Goal: Task Accomplishment & Management: Use online tool/utility

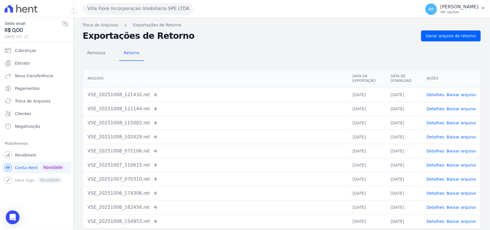
click at [107, 0] on div "Villa Fiore Incorporacao Imobiliaria SPE LTDA Via Sul Engenharia AGUAS DE [GEOG…" at bounding box center [251, 9] width 336 height 18
click at [106, 3] on button "Villa Fiore Incorporacao Imobiliaria SPE LTDA" at bounding box center [138, 8] width 110 height 11
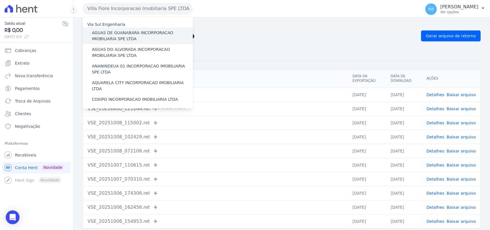
click at [115, 38] on label "AGUAS DE GUANABARA INCORPORACAO IMOBILIARIA SPE LTDA" at bounding box center [142, 36] width 101 height 12
click at [0, 0] on input "AGUAS DE GUANABARA INCORPORACAO IMOBILIARIA SPE LTDA" at bounding box center [0, 0] width 0 height 0
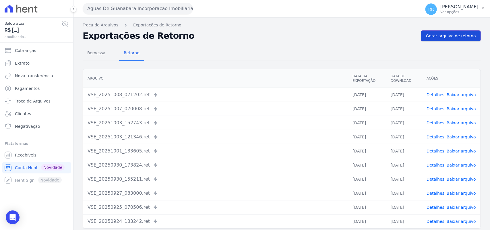
click at [467, 40] on link "Gerar arquivo de retorno" at bounding box center [451, 35] width 60 height 11
click at [236, 44] on div "Remessa Retorno Arquivo Data da Exportação Data de Download Ações VSE_20251008_…" at bounding box center [282, 145] width 398 height 208
click at [203, 9] on div "Aguas De Guanabara Incorporacao Imobiliaria SPE LTDA Via Sul Engenharia AGUAS D…" at bounding box center [251, 9] width 336 height 18
click at [204, 38] on h2 "Exportações de Retorno" at bounding box center [250, 36] width 334 height 8
click at [187, 35] on h2 "Exportações de Retorno" at bounding box center [250, 36] width 334 height 8
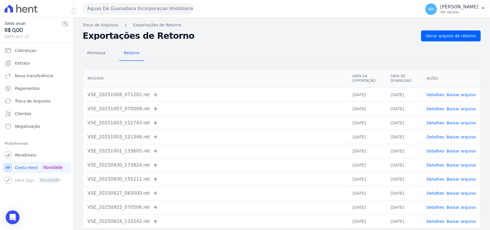
click at [181, 35] on h2 "Exportações de Retorno" at bounding box center [250, 36] width 334 height 8
click at [174, 35] on h2 "Exportações de Retorno" at bounding box center [250, 36] width 334 height 8
click at [177, 34] on h2 "Exportações de Retorno" at bounding box center [250, 36] width 334 height 8
click at [184, 32] on h2 "Exportações de Retorno" at bounding box center [250, 36] width 334 height 8
drag, startPoint x: 279, startPoint y: 50, endPoint x: 359, endPoint y: 0, distance: 95.1
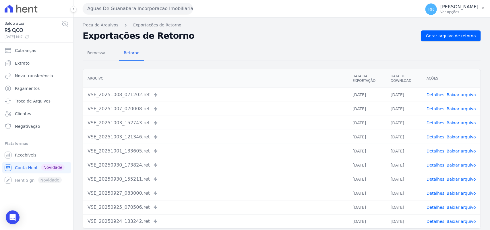
click at [279, 50] on div "Remessa Retorno" at bounding box center [282, 53] width 398 height 15
click at [464, 36] on span "Gerar arquivo de retorno" at bounding box center [451, 36] width 50 height 6
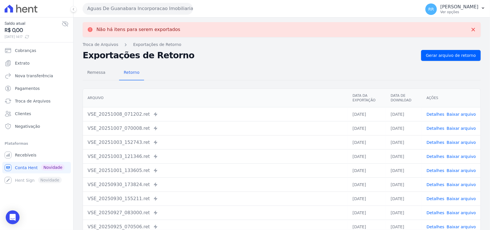
click at [104, 13] on button "Aguas De Guanabara Incorporacao Imobiliaria SPE LTDA" at bounding box center [138, 8] width 110 height 11
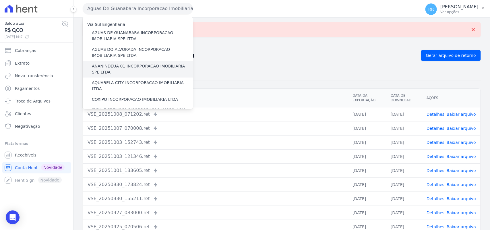
click at [118, 64] on label "ANANINDEUA 01 INCORPORACAO IMOBILIARIA SPE LTDA" at bounding box center [142, 69] width 101 height 12
click at [0, 0] on input "ANANINDEUA 01 INCORPORACAO IMOBILIARIA SPE LTDA" at bounding box center [0, 0] width 0 height 0
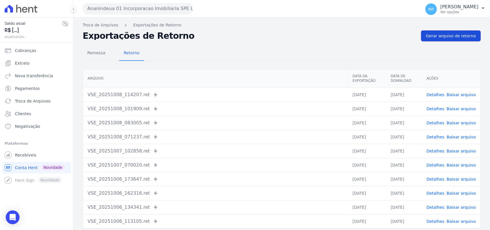
click at [473, 33] on link "Gerar arquivo de retorno" at bounding box center [451, 35] width 60 height 11
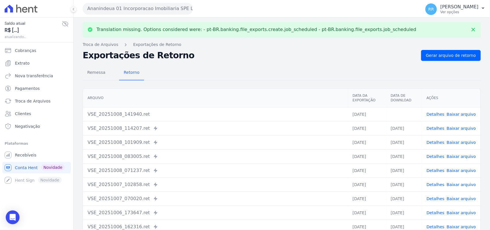
click at [459, 109] on td "Detalhes Baixar arquivo" at bounding box center [451, 114] width 59 height 14
click at [459, 112] on link "Baixar arquivo" at bounding box center [461, 114] width 29 height 5
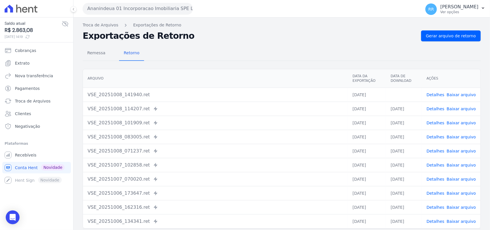
click at [260, 53] on div "Remessa Retorno" at bounding box center [282, 53] width 398 height 15
click at [151, 11] on button "Ananindeua 01 Incorporacao Imobiliaria SPE LTDA" at bounding box center [138, 8] width 110 height 11
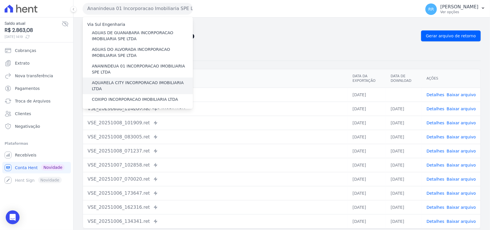
click at [131, 84] on label "AQUARELA CITY INCORPORACAO IMOBILIARIA LTDA" at bounding box center [142, 86] width 101 height 12
click at [0, 0] on input "AQUARELA CITY INCORPORACAO IMOBILIARIA LTDA" at bounding box center [0, 0] width 0 height 0
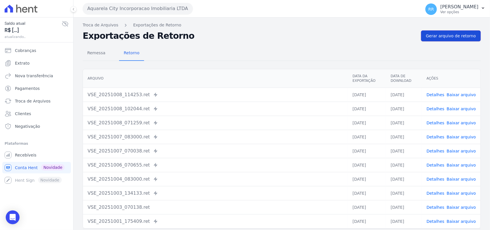
click at [447, 36] on span "Gerar arquivo de retorno" at bounding box center [451, 36] width 50 height 6
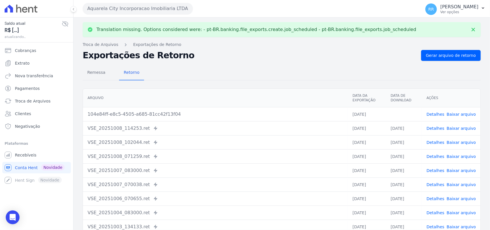
click at [459, 112] on link "Baixar arquivo" at bounding box center [461, 114] width 29 height 5
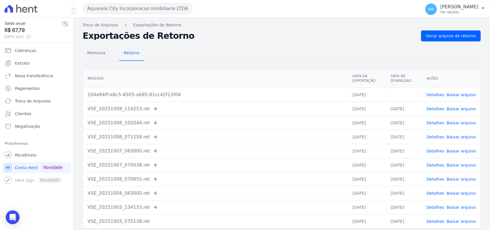
click at [283, 54] on div "Remessa Retorno" at bounding box center [282, 53] width 398 height 15
click at [135, 17] on div "Aquarela City Incorporacao Imobiliaria LTDA Via Sul Engenharia AGUAS DE GUANABA…" at bounding box center [251, 9] width 336 height 18
click at [131, 8] on button "Aquarela City Incorporacao Imobiliaria LTDA" at bounding box center [138, 8] width 110 height 11
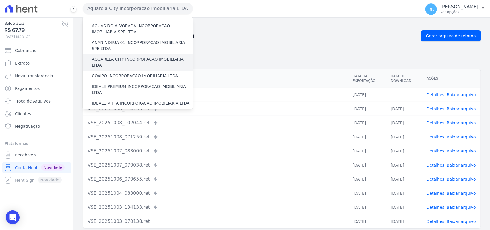
scroll to position [24, 0]
click at [101, 73] on label "COXIPO INCORPORACAO IMOBILIARIA LTDA" at bounding box center [135, 76] width 86 height 6
click at [0, 0] on input "COXIPO INCORPORACAO IMOBILIARIA LTDA" at bounding box center [0, 0] width 0 height 0
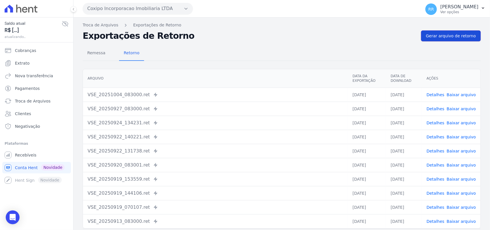
click at [429, 33] on span "Gerar arquivo de retorno" at bounding box center [451, 36] width 50 height 6
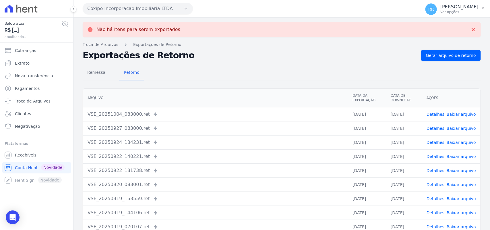
drag, startPoint x: 131, startPoint y: 10, endPoint x: 123, endPoint y: 12, distance: 7.7
click at [131, 10] on button "Coxipo Incorporacao Imobiliaria LTDA" at bounding box center [138, 8] width 110 height 11
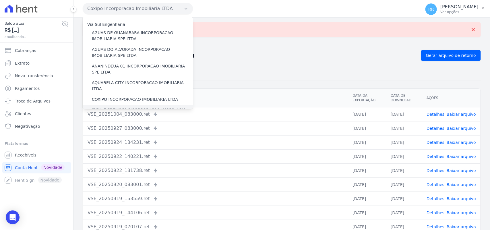
click at [106, 107] on label "IDEALE PREMIUM INCORPORACAO IMOBILIARIA LTDA" at bounding box center [142, 113] width 101 height 12
click at [0, 0] on input "IDEALE PREMIUM INCORPORACAO IMOBILIARIA LTDA" at bounding box center [0, 0] width 0 height 0
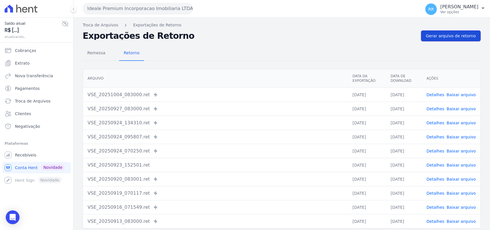
click at [448, 33] on span "Gerar arquivo de retorno" at bounding box center [451, 36] width 50 height 6
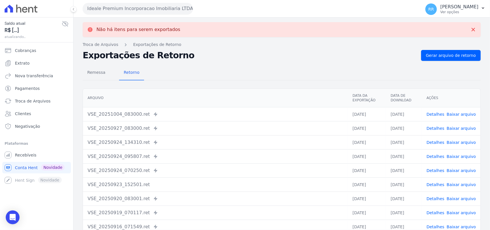
click at [133, 11] on button "Ideale Premium Incorporacao Imobiliaria LTDA" at bounding box center [138, 8] width 110 height 11
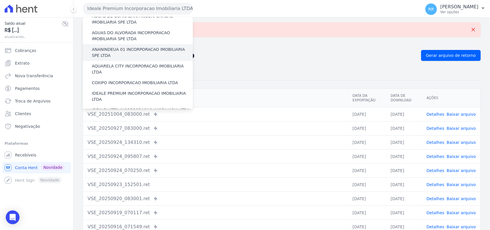
scroll to position [48, 0]
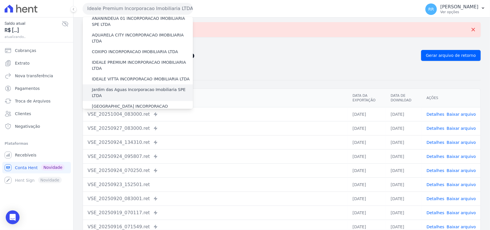
click at [108, 87] on label "Jardim das Aguas Incorporacao Imobiliaria SPE LTDA" at bounding box center [142, 93] width 101 height 12
click at [0, 0] on input "Jardim das Aguas Incorporacao Imobiliaria SPE LTDA" at bounding box center [0, 0] width 0 height 0
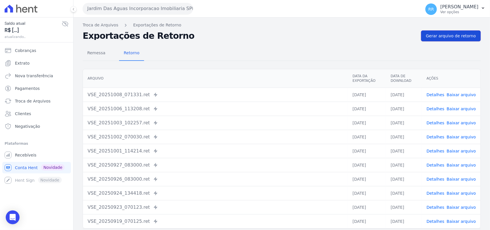
click at [443, 39] on span "Gerar arquivo de retorno" at bounding box center [451, 36] width 50 height 6
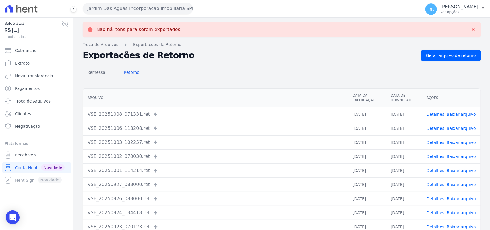
click at [119, 9] on button "Jardim Das Aguas Incorporacao Imobiliaria SPE LTDA" at bounding box center [138, 8] width 110 height 11
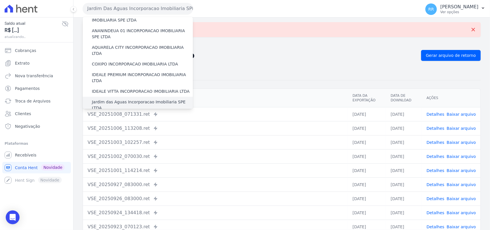
scroll to position [72, 0]
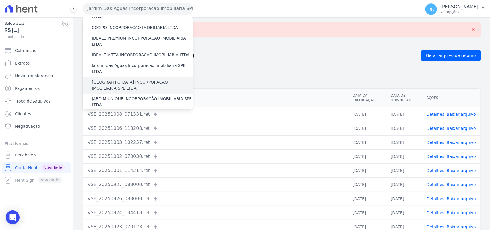
click at [121, 79] on label "[GEOGRAPHIC_DATA] INCORPORACAO IMOBILIARIA SPE LTDA" at bounding box center [142, 85] width 101 height 12
click at [0, 0] on input "[GEOGRAPHIC_DATA] INCORPORACAO IMOBILIARIA SPE LTDA" at bounding box center [0, 0] width 0 height 0
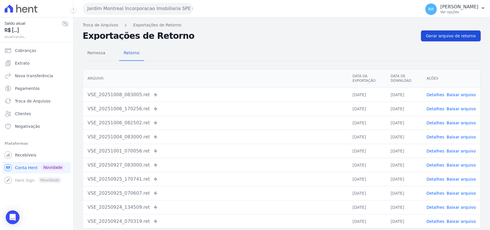
click at [450, 38] on span "Gerar arquivo de retorno" at bounding box center [451, 36] width 50 height 6
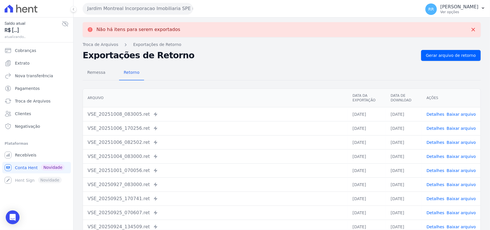
click at [157, 9] on button "Jardim Montreal Incorporacao Imobiliaria SPE LTDA" at bounding box center [138, 8] width 110 height 11
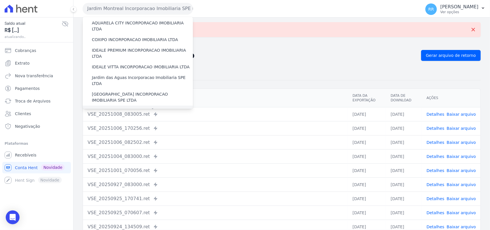
scroll to position [84, 0]
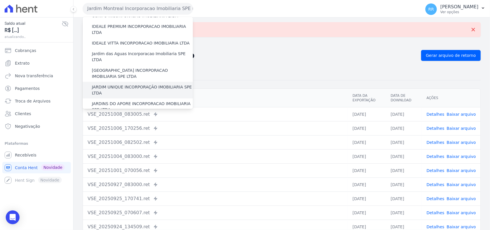
click at [118, 84] on label "JARDIM UNIQUE INCORPORAÇÃO IMOBILIARIA SPE LTDA" at bounding box center [142, 90] width 101 height 12
click at [0, 0] on input "JARDIM UNIQUE INCORPORAÇÃO IMOBILIARIA SPE LTDA" at bounding box center [0, 0] width 0 height 0
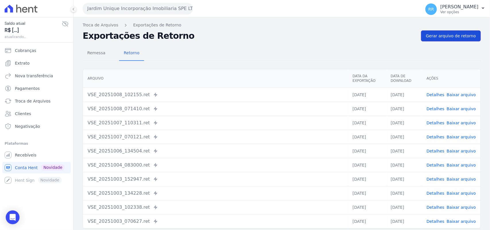
click at [453, 35] on span "Gerar arquivo de retorno" at bounding box center [451, 36] width 50 height 6
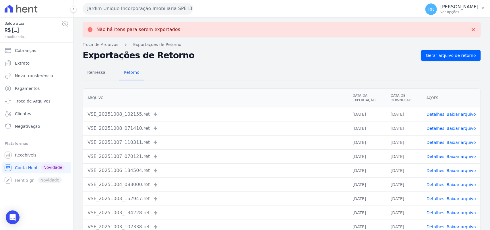
click at [154, 9] on button "Jardim Unique Incorporação Imobiliaria SPE LTDA" at bounding box center [138, 8] width 110 height 11
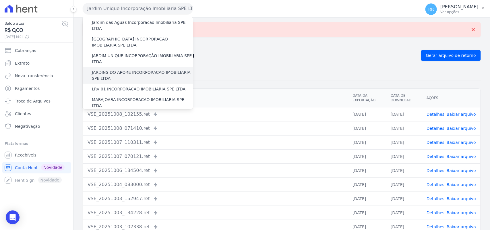
scroll to position [119, 0]
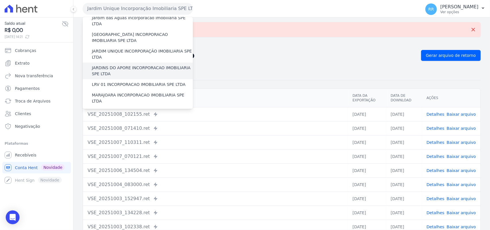
click at [124, 65] on label "JARDINS DO APORE INCORPORACAO IMOBILIARIA SPE LTDA" at bounding box center [142, 71] width 101 height 12
click at [0, 0] on input "JARDINS DO APORE INCORPORACAO IMOBILIARIA SPE LTDA" at bounding box center [0, 0] width 0 height 0
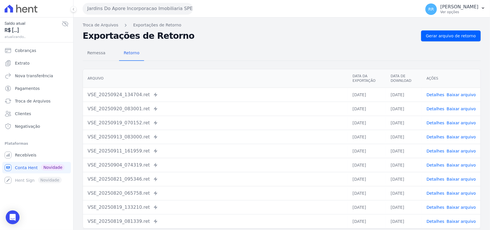
click at [427, 27] on nav "Troca de Arquivos Exportações de Retorno" at bounding box center [282, 25] width 398 height 6
click at [429, 30] on link "Gerar arquivo de retorno" at bounding box center [451, 35] width 60 height 11
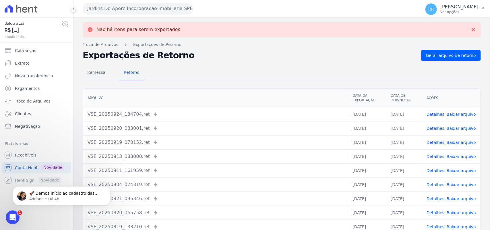
scroll to position [0, 0]
click at [148, 13] on button "Jardins Do Apore Incorporacao Imobiliaria SPE LTDA" at bounding box center [138, 8] width 110 height 11
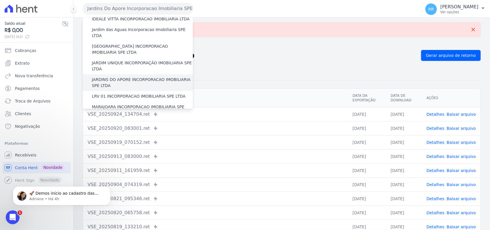
scroll to position [132, 0]
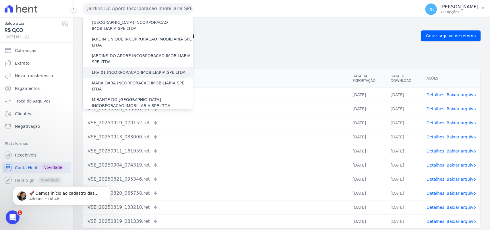
click at [135, 70] on label "LRV 01 INCORPORACAO IMOBILIARIA SPE LTDA" at bounding box center [139, 73] width 94 height 6
click at [0, 0] on input "LRV 01 INCORPORACAO IMOBILIARIA SPE LTDA" at bounding box center [0, 0] width 0 height 0
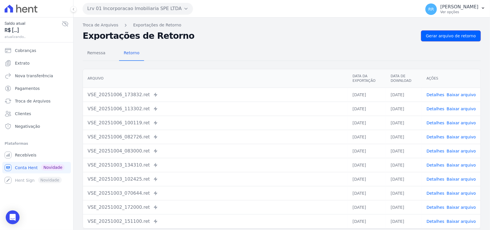
click at [443, 32] on link "Gerar arquivo de retorno" at bounding box center [451, 35] width 60 height 11
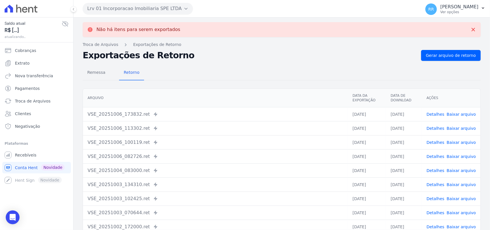
click at [108, 8] on button "Lrv 01 Incorporacao Imobiliaria SPE LTDA" at bounding box center [138, 8] width 110 height 11
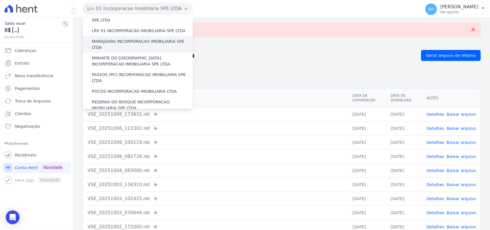
scroll to position [167, 0]
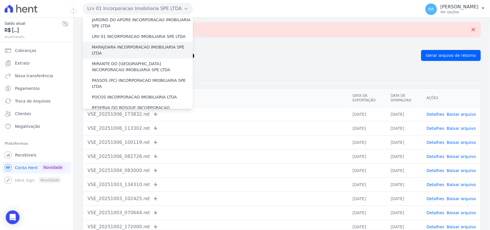
click at [119, 44] on label "MARAJOARA INCORPORACAO IMOBILIARIA SPE LTDA" at bounding box center [142, 50] width 101 height 12
click at [0, 0] on input "MARAJOARA INCORPORACAO IMOBILIARIA SPE LTDA" at bounding box center [0, 0] width 0 height 0
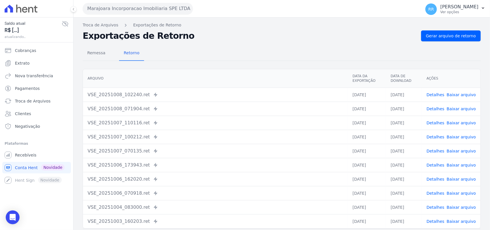
click at [442, 41] on div "Remessa Retorno Arquivo Data da Exportação Data de Download Ações VSE_20251008_…" at bounding box center [282, 145] width 398 height 208
click at [442, 37] on span "Gerar arquivo de retorno" at bounding box center [451, 36] width 50 height 6
click at [461, 92] on link "Baixar arquivo" at bounding box center [461, 94] width 29 height 5
click at [200, 41] on div "Exportações de Retorno Gerar arquivo de retorno" at bounding box center [282, 35] width 398 height 11
click at [107, 10] on button "Marajoara Incorporacao Imobiliaria SPE LTDA" at bounding box center [138, 8] width 110 height 11
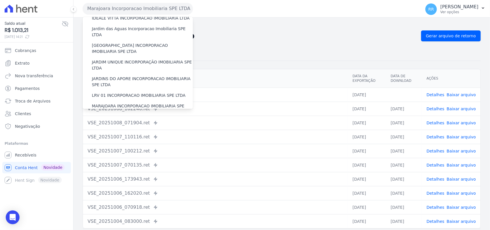
scroll to position [144, 0]
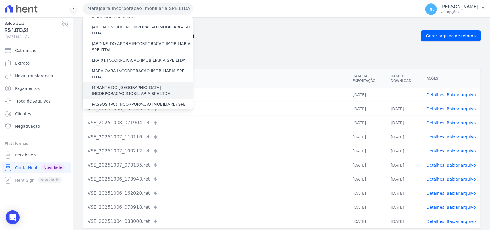
click at [109, 85] on label "MIRANTE DO [GEOGRAPHIC_DATA] INCORPORACAO IMOBILIARIA SPE LTDA" at bounding box center [142, 91] width 101 height 12
click at [0, 0] on input "MIRANTE DO [GEOGRAPHIC_DATA] INCORPORACAO IMOBILIARIA SPE LTDA" at bounding box center [0, 0] width 0 height 0
click at [109, 85] on label "MIRANTE DO [GEOGRAPHIC_DATA] INCORPORACAO IMOBILIARIA SPE LTDA" at bounding box center [142, 91] width 101 height 12
click at [0, 0] on input "MIRANTE DO [GEOGRAPHIC_DATA] INCORPORACAO IMOBILIARIA SPE LTDA" at bounding box center [0, 0] width 0 height 0
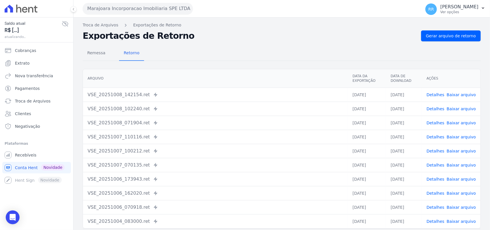
click at [162, 9] on button "Marajoara Incorporacao Imobiliaria SPE LTDA" at bounding box center [138, 8] width 110 height 11
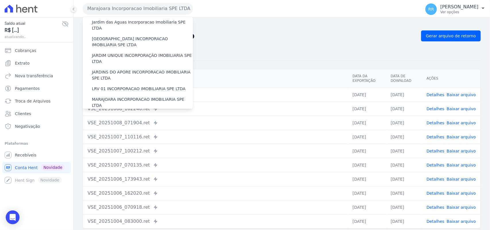
scroll to position [167, 0]
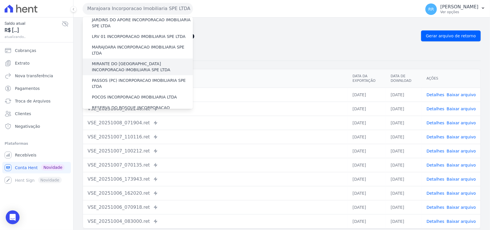
click at [113, 61] on label "MIRANTE DO [GEOGRAPHIC_DATA] INCORPORACAO IMOBILIARIA SPE LTDA" at bounding box center [142, 67] width 101 height 12
click at [0, 0] on input "MIRANTE DO [GEOGRAPHIC_DATA] INCORPORACAO IMOBILIARIA SPE LTDA" at bounding box center [0, 0] width 0 height 0
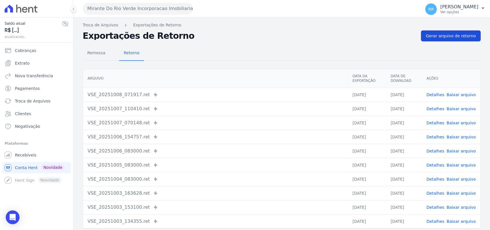
click at [430, 38] on span "Gerar arquivo de retorno" at bounding box center [451, 36] width 50 height 6
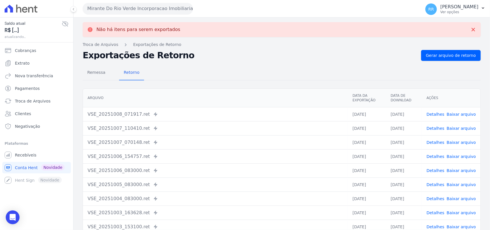
click at [107, 7] on button "Mirante Do Rio Verde Incorporacao Imobiliaria SPE LTDA" at bounding box center [138, 8] width 110 height 11
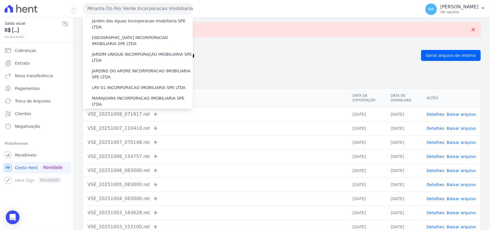
scroll to position [155, 0]
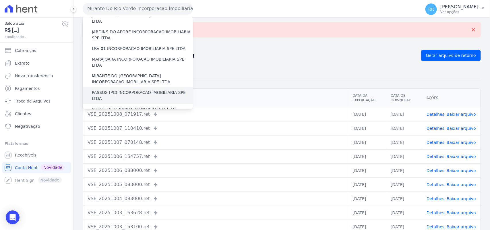
click at [109, 90] on label "PASSOS (PC) INCORPORACAO IMOBILIARIA SPE LTDA" at bounding box center [142, 96] width 101 height 12
click at [0, 0] on input "PASSOS (PC) INCORPORACAO IMOBILIARIA SPE LTDA" at bounding box center [0, 0] width 0 height 0
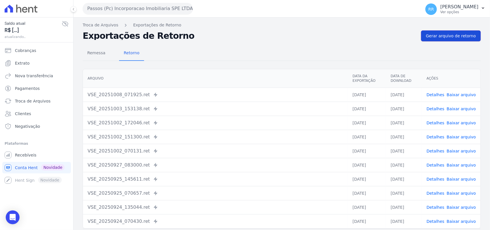
click at [457, 39] on link "Gerar arquivo de retorno" at bounding box center [451, 35] width 60 height 11
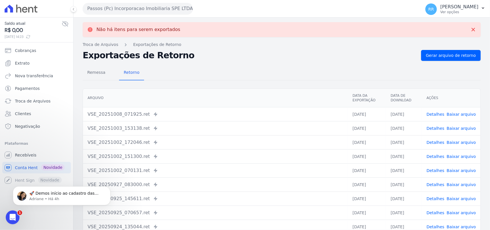
scroll to position [0, 0]
click at [243, 58] on h2 "Exportações de Retorno" at bounding box center [250, 55] width 334 height 8
click at [119, 11] on button "Passos (Pc) Incorporacao Imobiliaria SPE LTDA" at bounding box center [138, 8] width 110 height 11
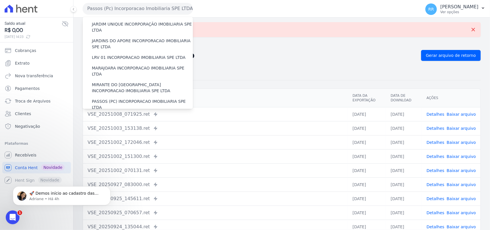
scroll to position [203, 0]
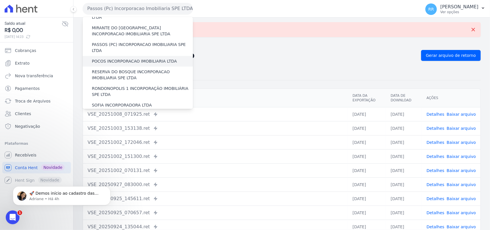
click at [115, 58] on label "POCOS INCORPORACAO IMOBILIARIA LTDA" at bounding box center [134, 61] width 85 height 6
click at [0, 0] on input "POCOS INCORPORACAO IMOBILIARIA LTDA" at bounding box center [0, 0] width 0 height 0
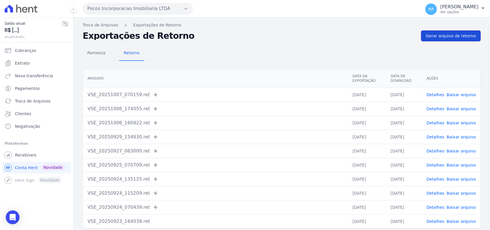
click at [434, 33] on span "Gerar arquivo de retorno" at bounding box center [451, 36] width 50 height 6
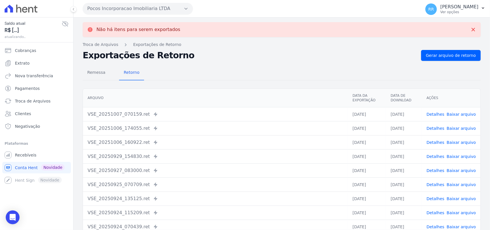
click at [154, 13] on button "Pocos Incorporacao Imobiliaria LTDA" at bounding box center [138, 8] width 110 height 11
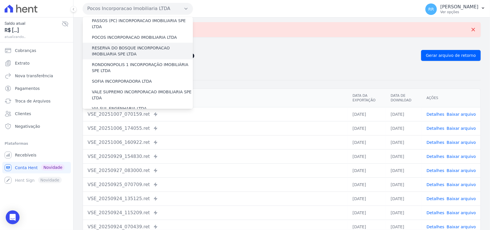
scroll to position [215, 0]
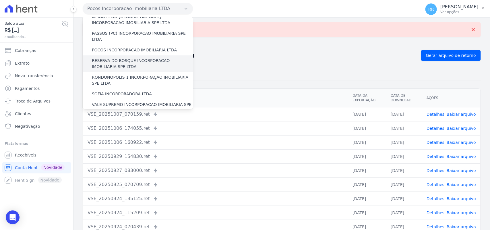
click at [108, 58] on label "RESERVA DO BOSQUE INCORPORACAO IMOBILIARIA SPE LTDA" at bounding box center [142, 64] width 101 height 12
click at [0, 0] on input "RESERVA DO BOSQUE INCORPORACAO IMOBILIARIA SPE LTDA" at bounding box center [0, 0] width 0 height 0
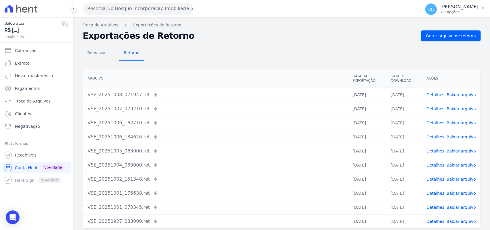
click at [478, 58] on div "Troca de Arquivos Exportações de Retorno Exportações de Retorno Gerar arquivo d…" at bounding box center [282, 136] width 417 height 236
click at [460, 39] on span "Gerar arquivo de retorno" at bounding box center [451, 36] width 50 height 6
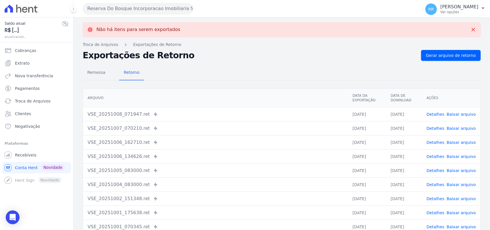
click at [121, 9] on button "Reserva Do Bosque Incorporacao Imobiliaria SPE LTDA" at bounding box center [138, 8] width 110 height 11
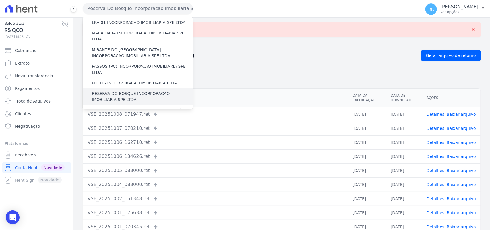
scroll to position [191, 0]
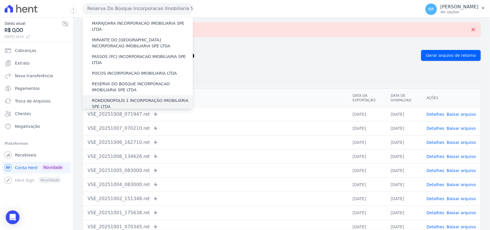
click at [113, 98] on label "RONDONOPOLIS 1 INCORPORAÇÃO IMOBILIÁRIA SPE LTDA" at bounding box center [142, 104] width 101 height 12
click at [0, 0] on input "RONDONOPOLIS 1 INCORPORAÇÃO IMOBILIÁRIA SPE LTDA" at bounding box center [0, 0] width 0 height 0
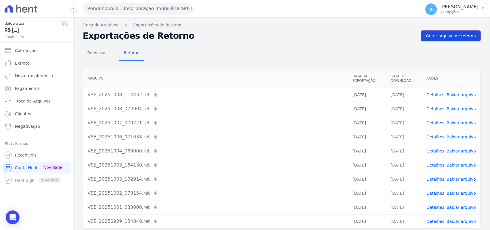
click at [430, 38] on span "Gerar arquivo de retorno" at bounding box center [451, 36] width 50 height 6
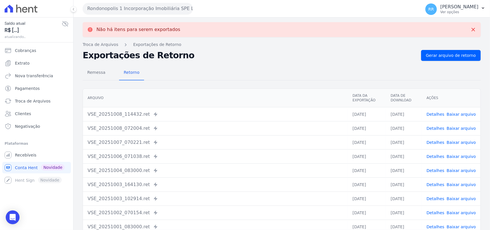
click at [129, 5] on button "Rondonopolis 1 Incorporação Imobiliária SPE LTDA" at bounding box center [138, 8] width 110 height 11
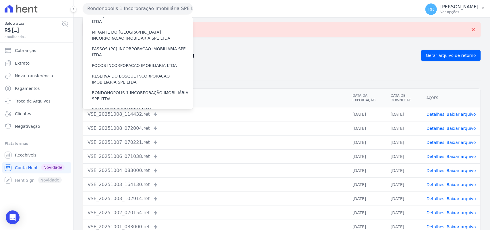
scroll to position [251, 0]
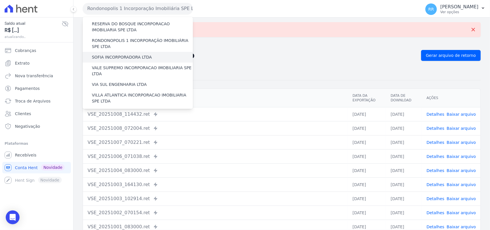
click at [110, 54] on label "SOFIA INCORPORADORA LTDA" at bounding box center [122, 57] width 60 height 6
click at [0, 0] on input "SOFIA INCORPORADORA LTDA" at bounding box center [0, 0] width 0 height 0
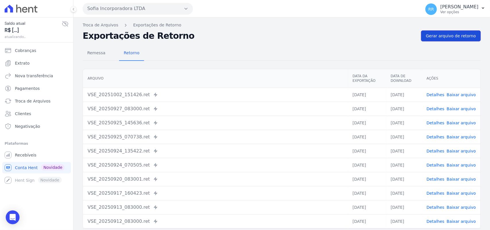
click at [453, 37] on span "Gerar arquivo de retorno" at bounding box center [451, 36] width 50 height 6
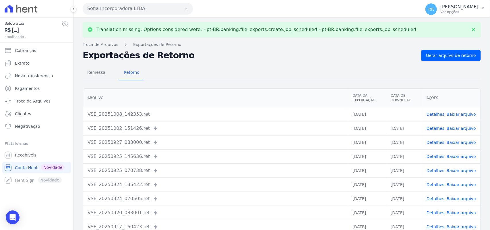
click at [124, 10] on button "Sofia Incorporadora LTDA" at bounding box center [138, 8] width 110 height 11
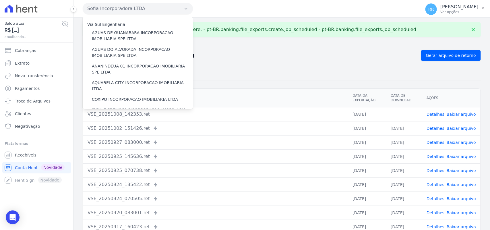
click at [342, 48] on div "Translation missing. Options considered were: - pt-BR.banking.file_exports.crea…" at bounding box center [282, 146] width 417 height 256
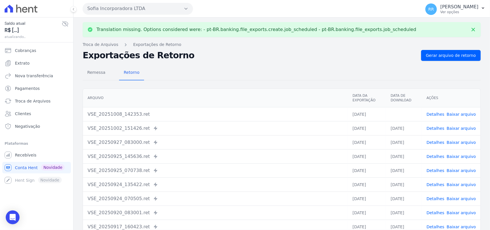
click at [458, 118] on td "Detalhes Baixar arquivo" at bounding box center [451, 114] width 59 height 14
click at [462, 114] on link "Baixar arquivo" at bounding box center [461, 114] width 29 height 5
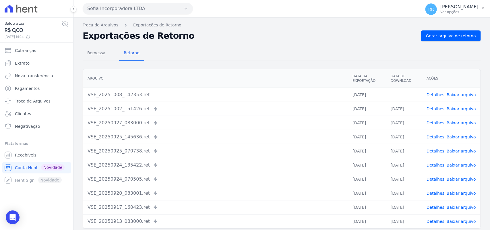
click at [259, 67] on div "Arquivo Data da Exportação Data de Download Ações VSE_20251008_142353.ret 08/10…" at bounding box center [282, 149] width 417 height 164
click at [163, 12] on button "Sofia Incorporadora LTDA" at bounding box center [138, 8] width 110 height 11
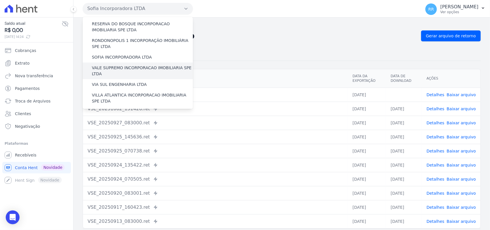
click at [128, 65] on label "VALE SUPREMO INCORPORACAO IMOBILIARIA SPE LTDA" at bounding box center [142, 71] width 101 height 12
click at [0, 0] on input "VALE SUPREMO INCORPORACAO IMOBILIARIA SPE LTDA" at bounding box center [0, 0] width 0 height 0
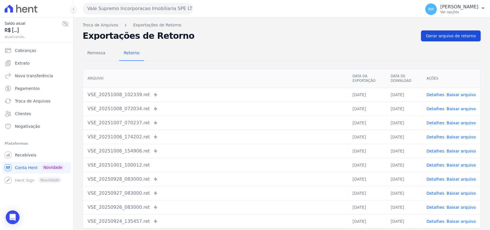
click at [465, 39] on span "Gerar arquivo de retorno" at bounding box center [451, 36] width 50 height 6
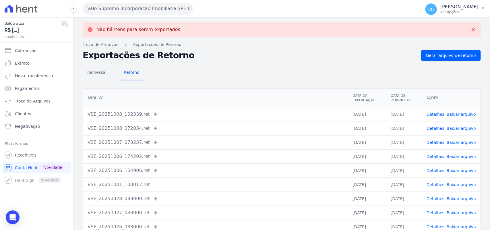
click at [119, 6] on button "Vale Supremo Incorporacao Imobiliaria SPE LTDA" at bounding box center [138, 8] width 110 height 11
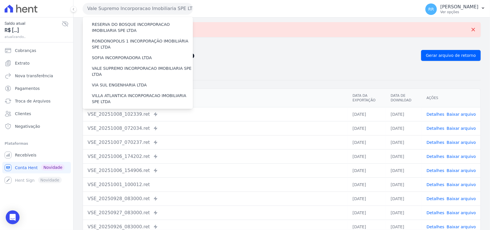
scroll to position [262, 0]
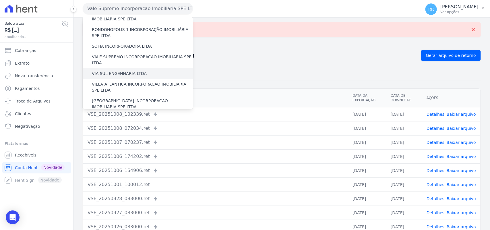
click at [118, 71] on label "VIA SUL ENGENHARIA LTDA" at bounding box center [119, 74] width 55 height 6
click at [0, 0] on input "VIA SUL ENGENHARIA LTDA" at bounding box center [0, 0] width 0 height 0
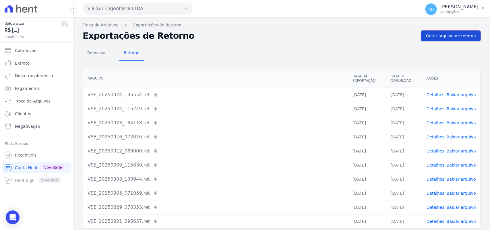
click at [440, 37] on span "Gerar arquivo de retorno" at bounding box center [451, 36] width 50 height 6
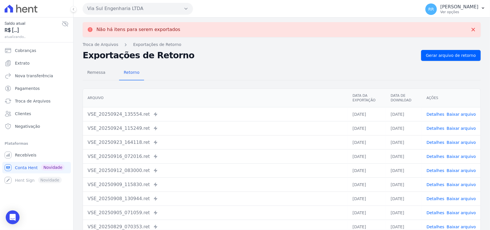
click at [118, 10] on button "Via Sul Engenharia LTDA" at bounding box center [138, 8] width 110 height 11
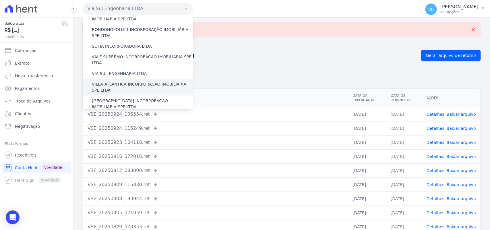
click at [121, 81] on label "VILLA ATLANTICA INCORPORACAO IMOBILIARIA SPE LTDA" at bounding box center [142, 87] width 101 height 12
click at [0, 0] on input "VILLA ATLANTICA INCORPORACAO IMOBILIARIA SPE LTDA" at bounding box center [0, 0] width 0 height 0
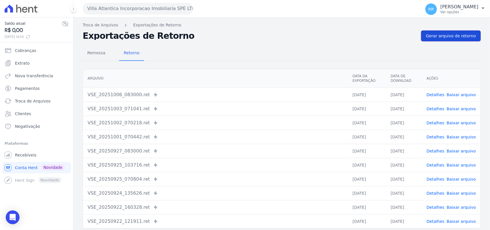
click at [441, 39] on link "Gerar arquivo de retorno" at bounding box center [451, 35] width 60 height 11
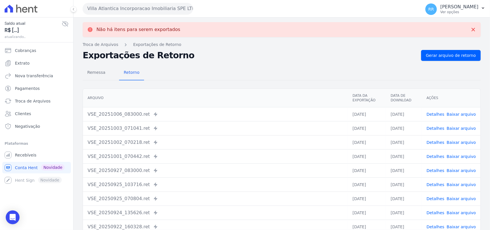
click at [119, 10] on button "Villa Atlantica Incorporacao Imobiliaria SPE LTDA" at bounding box center [138, 8] width 110 height 11
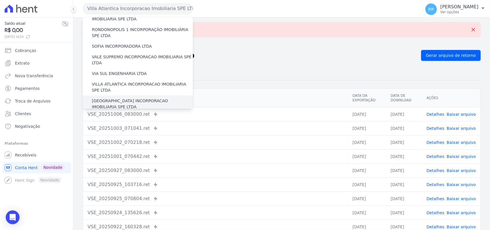
click at [108, 98] on label "[GEOGRAPHIC_DATA] INCORPORACAO IMOBILIARIA SPE LTDA" at bounding box center [142, 104] width 101 height 12
click at [0, 0] on input "[GEOGRAPHIC_DATA] INCORPORACAO IMOBILIARIA SPE LTDA" at bounding box center [0, 0] width 0 height 0
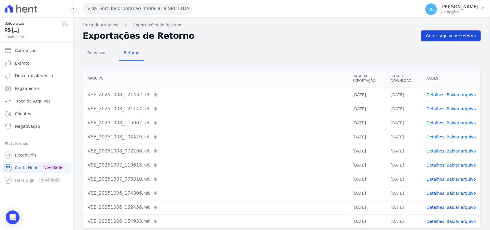
click at [430, 34] on span "Gerar arquivo de retorno" at bounding box center [451, 36] width 50 height 6
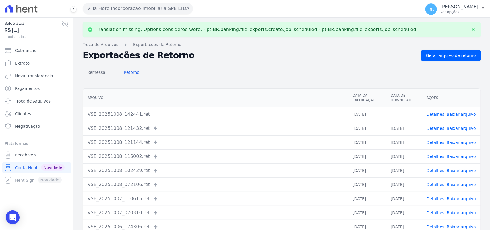
click at [459, 113] on link "Baixar arquivo" at bounding box center [461, 114] width 29 height 5
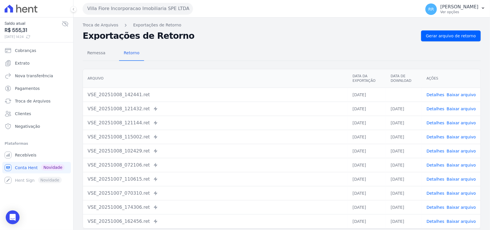
drag, startPoint x: 222, startPoint y: 45, endPoint x: 205, endPoint y: 40, distance: 17.1
click at [222, 45] on div "Remessa Retorno Arquivo Data da Exportação Data de Download Ações VSE_20251008_…" at bounding box center [282, 145] width 398 height 208
click at [138, 14] on button "Villa Fiore Incorporacao Imobiliaria SPE LTDA" at bounding box center [138, 8] width 110 height 11
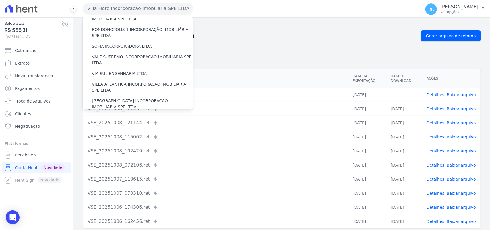
click at [105, 115] on label "VILLA TROPICAL INCORPORAÇÃO IMOBILIÁRIA SPE LTDA" at bounding box center [142, 121] width 101 height 12
click at [0, 0] on input "VILLA TROPICAL INCORPORAÇÃO IMOBILIÁRIA SPE LTDA" at bounding box center [0, 0] width 0 height 0
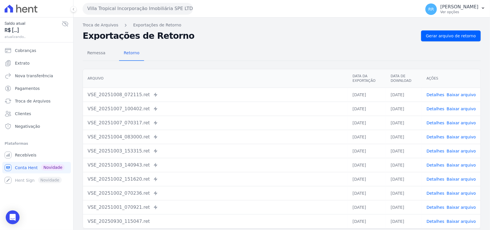
click at [453, 47] on div "Remessa Retorno" at bounding box center [282, 53] width 398 height 15
click at [453, 42] on div "Remessa Retorno Arquivo Data da Exportação Data de Download Ações VSE_20251008_…" at bounding box center [282, 145] width 398 height 208
click at [455, 36] on span "Gerar arquivo de retorno" at bounding box center [451, 36] width 50 height 6
click at [123, 4] on button "Villa Tropical Incorporação Imobiliária SPE LTDA" at bounding box center [138, 8] width 110 height 11
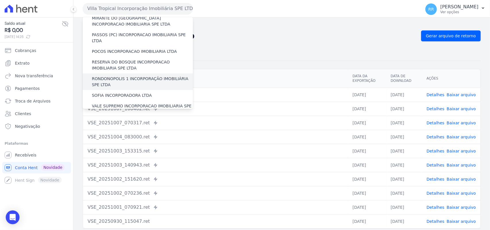
scroll to position [215, 0]
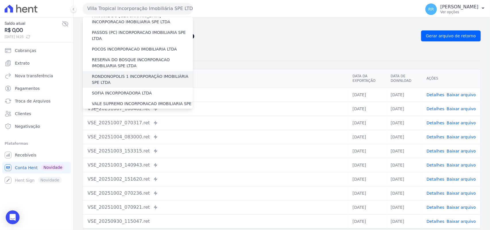
click at [134, 71] on div "RONDONOPOLIS 1 INCORPORAÇÃO IMOBILIÁRIA SPE LTDA" at bounding box center [138, 79] width 110 height 17
click at [132, 74] on label "RONDONOPOLIS 1 INCORPORAÇÃO IMOBILIÁRIA SPE LTDA" at bounding box center [142, 80] width 101 height 12
click at [0, 0] on input "RONDONOPOLIS 1 INCORPORAÇÃO IMOBILIÁRIA SPE LTDA" at bounding box center [0, 0] width 0 height 0
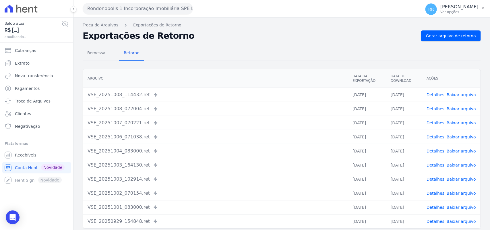
click at [258, 36] on h2 "Exportações de Retorno" at bounding box center [250, 36] width 334 height 8
click at [440, 92] on link "Detalhes" at bounding box center [436, 94] width 18 height 5
drag, startPoint x: 215, startPoint y: 43, endPoint x: 210, endPoint y: 40, distance: 5.4
click at [215, 42] on div "Remessa Retorno Arquivo Data da Exportação Data de Download Ações VSE_20251008_…" at bounding box center [282, 145] width 398 height 208
click at [276, 48] on div "Remessa Retorno" at bounding box center [282, 53] width 398 height 15
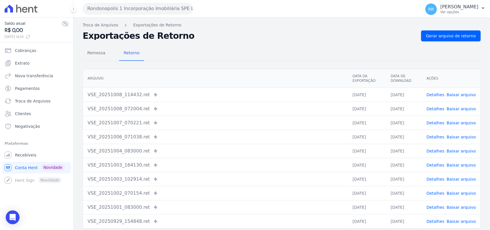
click at [224, 36] on h2 "Exportações de Retorno" at bounding box center [250, 36] width 334 height 8
click at [200, 32] on h2 "Exportações de Retorno" at bounding box center [250, 36] width 334 height 8
click at [211, 47] on div "Remessa Retorno" at bounding box center [282, 53] width 398 height 15
click at [90, 9] on button "Rondonopolis 1 Incorporação Imobiliária SPE LTDA" at bounding box center [138, 8] width 110 height 11
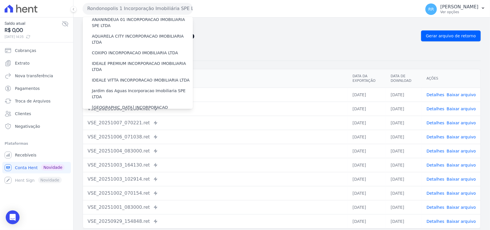
scroll to position [48, 0]
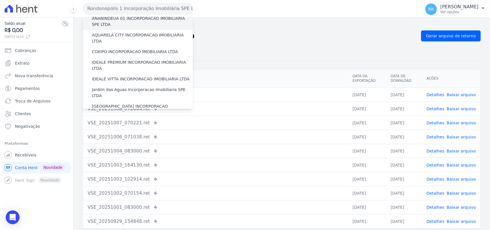
click at [141, 24] on label "ANANINDEUA 01 INCORPORACAO IMOBILIARIA SPE LTDA" at bounding box center [142, 22] width 101 height 12
click at [0, 0] on input "ANANINDEUA 01 INCORPORACAO IMOBILIARIA SPE LTDA" at bounding box center [0, 0] width 0 height 0
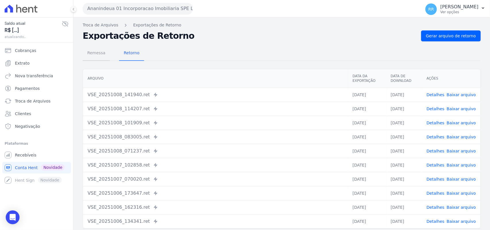
click at [96, 49] on span "Remessa" at bounding box center [96, 52] width 25 height 11
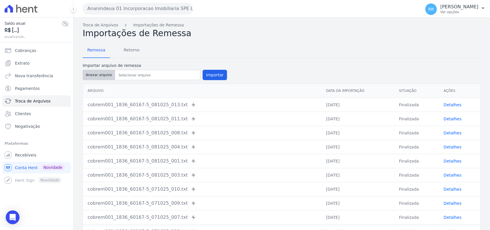
click at [106, 74] on button "Anexar arquivo" at bounding box center [99, 75] width 32 height 10
type input "cobrem001_1836_60167-5_081025_029.TXT"
click at [205, 68] on label "Importar arquivo de remessa" at bounding box center [155, 66] width 144 height 6
click at [206, 70] on button "Importar" at bounding box center [215, 75] width 24 height 10
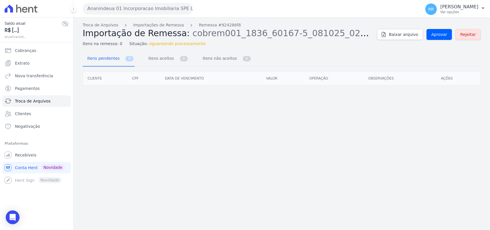
click at [440, 41] on div "Troca de Arquivos Importações de Remessa Remessa #924286f8 Importação de Remess…" at bounding box center [282, 34] width 398 height 25
click at [440, 40] on div "Troca de Arquivos Importações de Remessa Remessa #924286f8 Importação de Remess…" at bounding box center [282, 34] width 398 height 25
click at [443, 36] on span "Aprovar" at bounding box center [440, 35] width 16 height 6
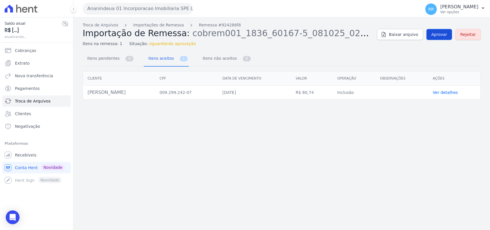
drag, startPoint x: 437, startPoint y: 40, endPoint x: 439, endPoint y: 36, distance: 4.3
click at [437, 40] on div "Troca de Arquivos Importações de Remessa Remessa #924286f8 Importação de Remess…" at bounding box center [282, 34] width 398 height 25
click at [439, 36] on span "Aprovar" at bounding box center [440, 35] width 16 height 6
click at [445, 32] on span "Aprovar" at bounding box center [440, 35] width 16 height 6
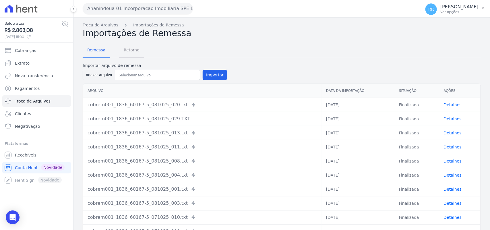
click at [124, 49] on span "Retorno" at bounding box center [131, 49] width 23 height 11
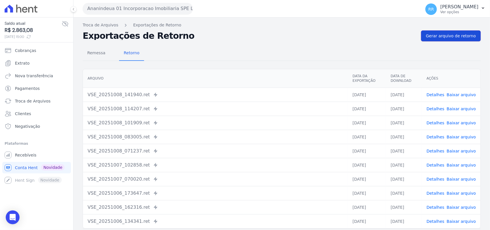
click at [458, 35] on span "Gerar arquivo de retorno" at bounding box center [451, 36] width 50 height 6
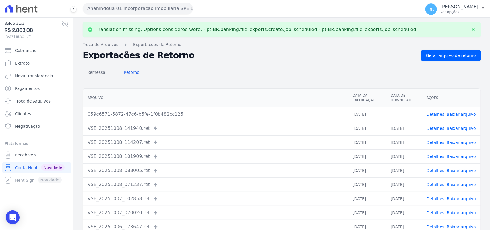
click at [467, 111] on td "Detalhes Baixar arquivo" at bounding box center [451, 114] width 59 height 14
click at [465, 114] on link "Baixar arquivo" at bounding box center [461, 114] width 29 height 5
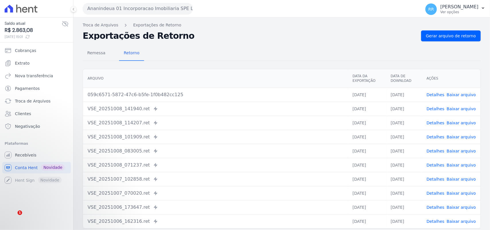
click at [437, 95] on link "Detalhes" at bounding box center [436, 94] width 18 height 5
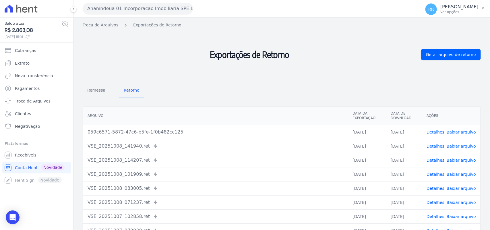
click at [461, 133] on link "Baixar arquivo" at bounding box center [461, 132] width 29 height 5
click at [112, 10] on button "Ananindeua 01 Incorporacao Imobiliaria SPE LTDA" at bounding box center [138, 8] width 110 height 11
click at [132, 4] on button "Ananindeua 01 Incorporacao Imobiliaria SPE LTDA" at bounding box center [138, 8] width 110 height 11
click at [90, 85] on span "Remessa" at bounding box center [96, 89] width 25 height 11
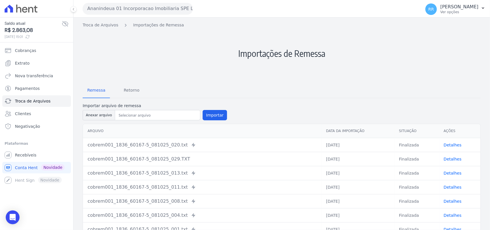
click at [175, 14] on div "Ananindeua 01 Incorporacao Imobiliaria SPE LTDA Via Sul Engenharia AGUAS DE GUA…" at bounding box center [251, 9] width 336 height 18
click at [186, 3] on button "Ananindeua 01 Incorporacao Imobiliaria SPE LTDA" at bounding box center [138, 8] width 110 height 11
click at [169, 12] on button "Ananindeua 01 Incorporacao Imobiliaria SPE LTDA" at bounding box center [138, 8] width 110 height 11
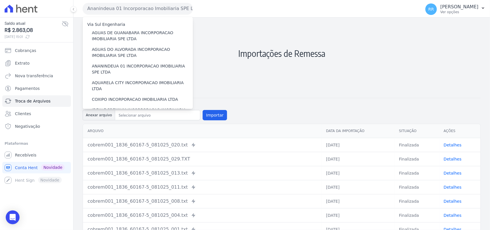
click at [169, 12] on button "Ananindeua 01 Incorporacao Imobiliaria SPE LTDA" at bounding box center [138, 8] width 110 height 11
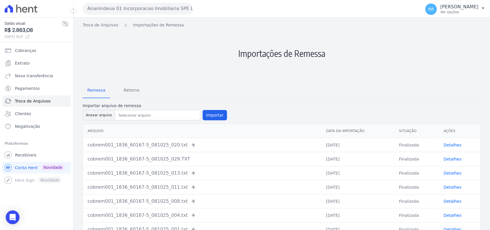
click at [169, 12] on button "Ananindeua 01 Incorporacao Imobiliaria SPE LTDA" at bounding box center [138, 8] width 110 height 11
click at [36, 104] on link "Troca de Arquivos" at bounding box center [36, 100] width 69 height 11
click at [22, 169] on span "Conta Hent" at bounding box center [26, 168] width 23 height 6
click at [30, 106] on link "Troca de Arquivos" at bounding box center [36, 100] width 69 height 11
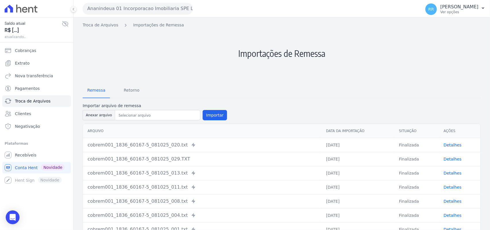
click at [111, 1] on div "Ananindeua 01 Incorporacao Imobiliaria SPE LTDA Via Sul Engenharia AGUAS DE GUA…" at bounding box center [251, 9] width 336 height 18
click at [111, 6] on button "Ananindeua 01 Incorporacao Imobiliaria SPE LTDA" at bounding box center [138, 8] width 110 height 11
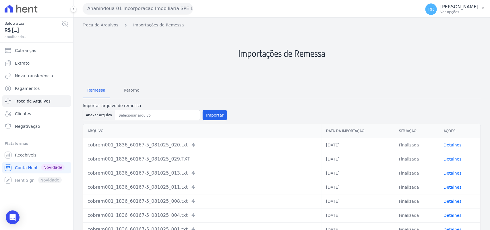
click at [111, 6] on button "Ananindeua 01 Incorporacao Imobiliaria SPE LTDA" at bounding box center [138, 8] width 110 height 11
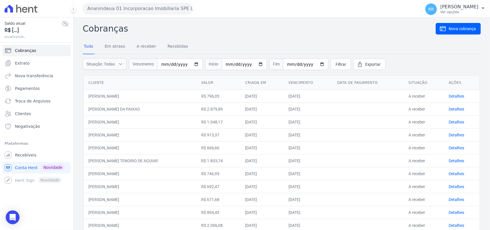
click at [128, 10] on button "Ananindeua 01 Incorporacao Imobiliaria SPE LTDA" at bounding box center [138, 8] width 110 height 11
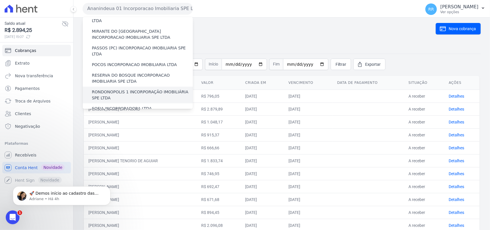
scroll to position [203, 0]
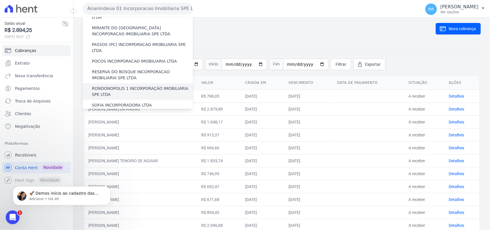
click at [125, 86] on label "RONDONOPOLIS 1 INCORPORAÇÃO IMOBILIÁRIA SPE LTDA" at bounding box center [142, 92] width 101 height 12
click at [0, 0] on input "RONDONOPOLIS 1 INCORPORAÇÃO IMOBILIÁRIA SPE LTDA" at bounding box center [0, 0] width 0 height 0
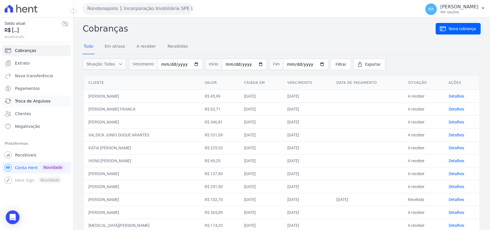
click at [32, 101] on span "Troca de Arquivos" at bounding box center [33, 101] width 36 height 6
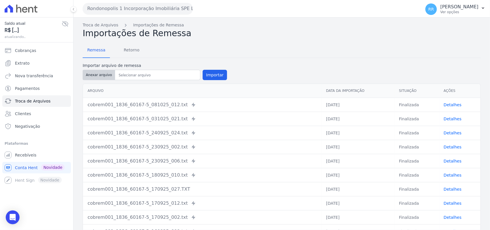
click at [89, 74] on button "Anexar arquivo" at bounding box center [99, 75] width 32 height 10
type input "cobrem001_1836_60167-5_081025_020.TXT"
click at [204, 70] on button "Importar" at bounding box center [215, 75] width 24 height 10
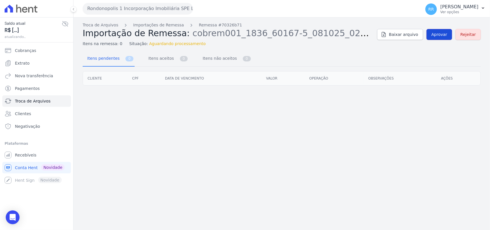
click at [439, 35] on span "Aprovar" at bounding box center [440, 35] width 16 height 6
click at [447, 37] on span "Aprovar" at bounding box center [440, 35] width 16 height 6
click at [432, 34] on link "Aprovar" at bounding box center [440, 34] width 26 height 11
click at [440, 34] on span "Aprovar" at bounding box center [440, 35] width 16 height 6
click at [440, 37] on span "Aprovar" at bounding box center [440, 35] width 16 height 6
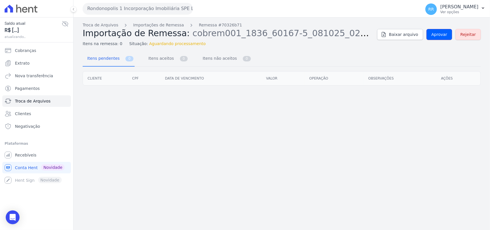
click at [440, 37] on span "Aprovar" at bounding box center [440, 35] width 16 height 6
click at [440, 36] on span "Aprovar" at bounding box center [440, 35] width 16 height 6
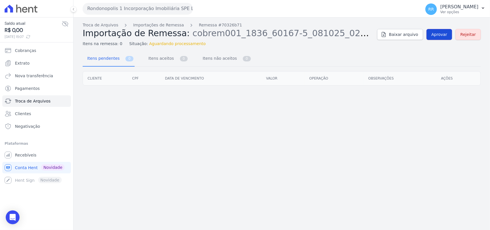
click at [441, 38] on link "Aprovar" at bounding box center [440, 34] width 26 height 11
click at [444, 39] on link "Aprovar" at bounding box center [440, 34] width 26 height 11
click at [437, 37] on span "Aprovar" at bounding box center [440, 35] width 16 height 6
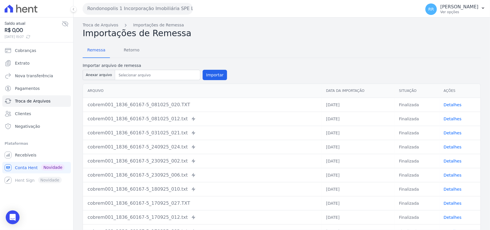
click at [134, 41] on div "Remessa Retorno Importar arquivo de remessa Anexar arquivo Importar Arquivo Dat…" at bounding box center [282, 148] width 398 height 221
click at [129, 45] on span "Retorno" at bounding box center [131, 49] width 23 height 11
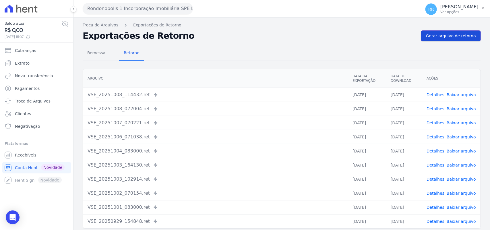
click at [426, 39] on span "Gerar arquivo de retorno" at bounding box center [451, 36] width 50 height 6
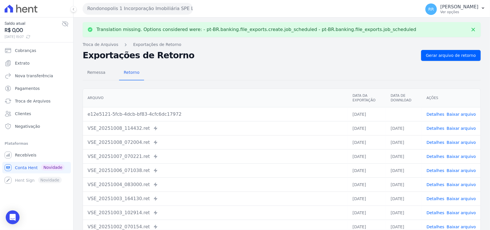
click at [461, 111] on td "Detalhes Baixar arquivo" at bounding box center [451, 114] width 59 height 14
click at [459, 112] on link "Baixar arquivo" at bounding box center [461, 114] width 29 height 5
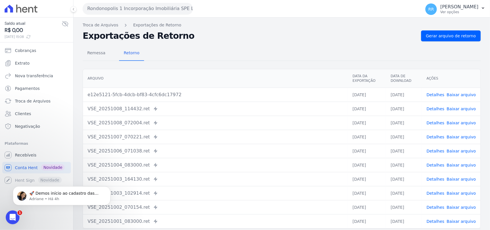
click at [428, 94] on link "Detalhes" at bounding box center [436, 94] width 18 height 5
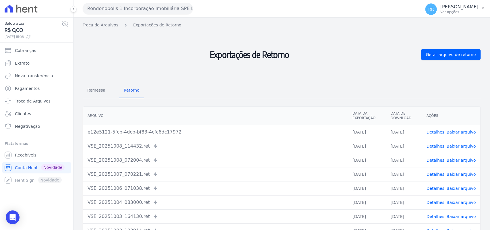
click at [440, 131] on link "Detalhes" at bounding box center [436, 132] width 18 height 5
click at [455, 130] on link "Baixar arquivo" at bounding box center [461, 132] width 29 height 5
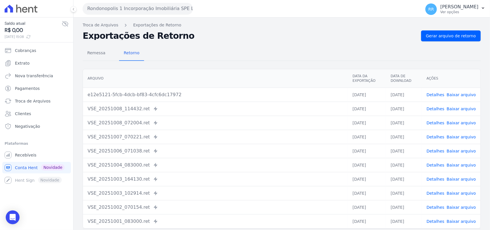
click at [464, 94] on link "Baixar arquivo" at bounding box center [461, 94] width 29 height 5
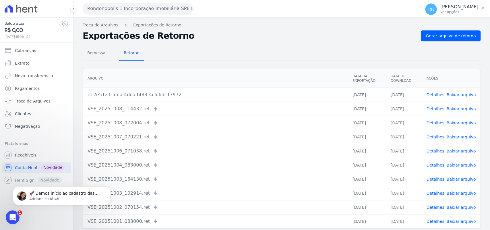
click at [345, 56] on div "Remessa Retorno" at bounding box center [282, 53] width 398 height 15
click at [456, 37] on span "Gerar arquivo de retorno" at bounding box center [451, 36] width 50 height 6
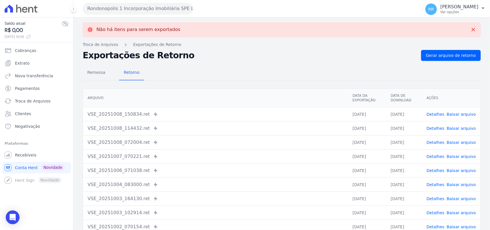
click at [467, 113] on link "Baixar arquivo" at bounding box center [461, 114] width 29 height 5
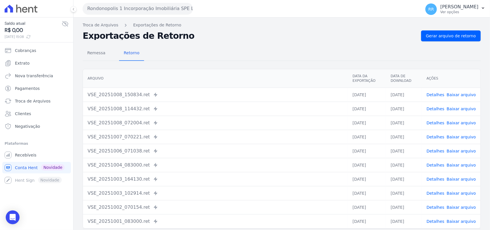
click at [124, 6] on button "Rondonopolis 1 Incorporação Imobiliária SPE LTDA" at bounding box center [138, 8] width 110 height 11
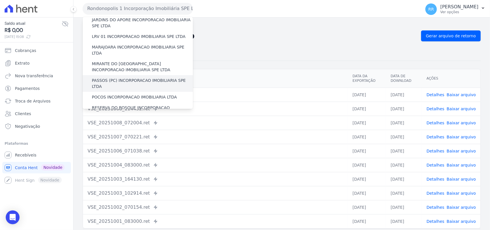
scroll to position [155, 0]
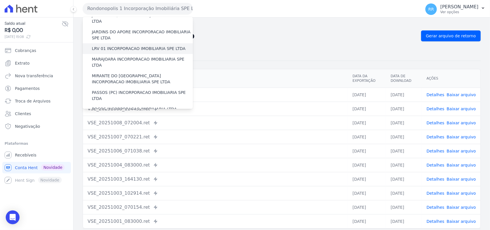
click at [121, 46] on label "LRV 01 INCORPORACAO IMOBILIARIA SPE LTDA" at bounding box center [139, 49] width 94 height 6
click at [0, 0] on input "LRV 01 INCORPORACAO IMOBILIARIA SPE LTDA" at bounding box center [0, 0] width 0 height 0
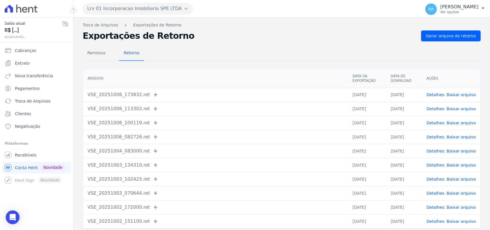
click at [94, 62] on div "Remessa Retorno Arquivo Data da Exportação Data de Download Ações VSE_20251006_…" at bounding box center [282, 145] width 398 height 208
click at [100, 52] on span "Remessa" at bounding box center [96, 52] width 25 height 11
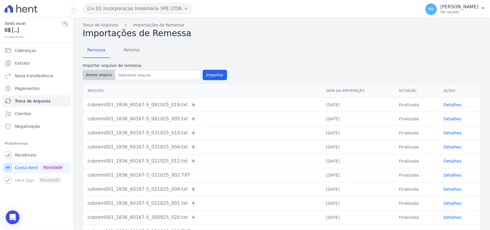
click at [101, 75] on button "Anexar arquivo" at bounding box center [99, 75] width 32 height 10
type input "cobrem001_1836_60167-5_081025_028.TXT"
click at [216, 82] on div "Arquivo Data da Importação Situação Ações cobrem001_1836_60167-5_081025_019.txt…" at bounding box center [282, 161] width 417 height 160
click at [217, 76] on button "Importar" at bounding box center [215, 75] width 24 height 10
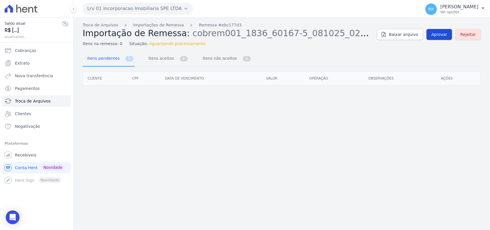
click at [446, 35] on span "Aprovar" at bounding box center [440, 35] width 16 height 6
click at [444, 36] on span "Aprovar" at bounding box center [440, 35] width 16 height 6
click at [442, 34] on span "Aprovar" at bounding box center [440, 35] width 16 height 6
click at [444, 35] on span "Aprovar" at bounding box center [440, 35] width 16 height 6
click at [447, 38] on link "Aprovar" at bounding box center [440, 34] width 26 height 11
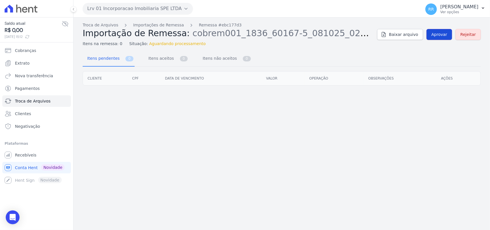
click at [440, 38] on link "Aprovar" at bounding box center [440, 34] width 26 height 11
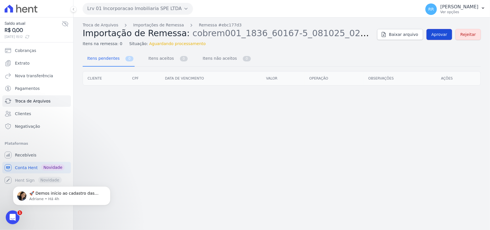
click at [440, 34] on span "Aprovar" at bounding box center [440, 35] width 16 height 6
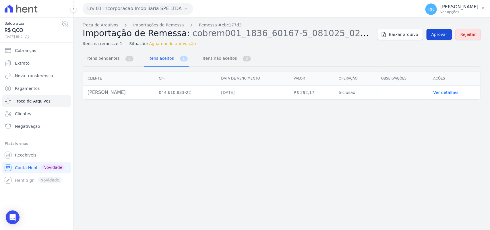
click at [443, 29] on link "Aprovar" at bounding box center [440, 34] width 26 height 11
click at [447, 36] on span "Aprovar" at bounding box center [440, 35] width 16 height 6
click at [442, 35] on span "Aprovar" at bounding box center [440, 35] width 16 height 6
click at [441, 39] on link "Aprovar" at bounding box center [440, 34] width 26 height 11
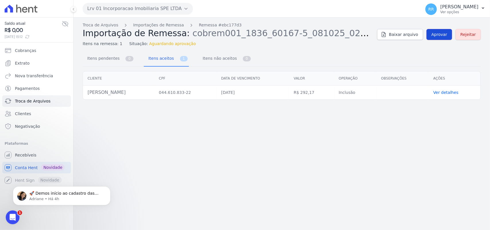
click at [439, 35] on span "Aprovar" at bounding box center [440, 35] width 16 height 6
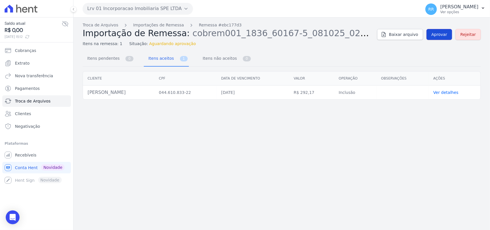
click at [443, 34] on span "Aprovar" at bounding box center [440, 35] width 16 height 6
click at [437, 36] on span "Aprovar" at bounding box center [440, 35] width 16 height 6
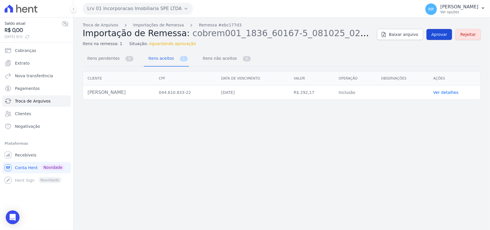
click at [446, 36] on span "Aprovar" at bounding box center [440, 35] width 16 height 6
click at [439, 37] on span "Aprovar" at bounding box center [440, 35] width 16 height 6
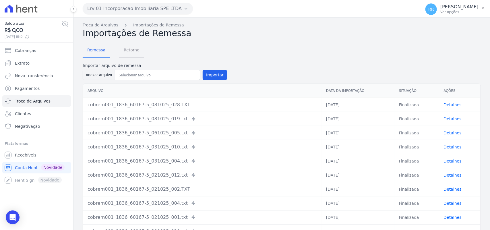
click at [124, 51] on span "Retorno" at bounding box center [131, 49] width 23 height 11
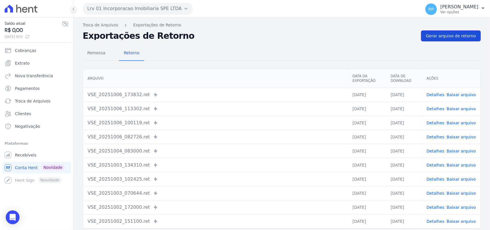
click at [466, 36] on span "Gerar arquivo de retorno" at bounding box center [451, 36] width 50 height 6
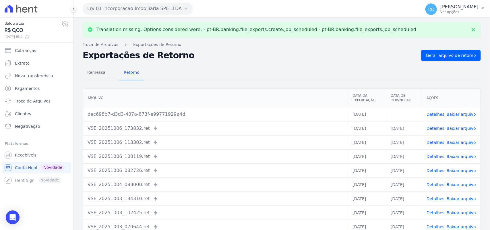
click at [463, 114] on link "Baixar arquivo" at bounding box center [461, 114] width 29 height 5
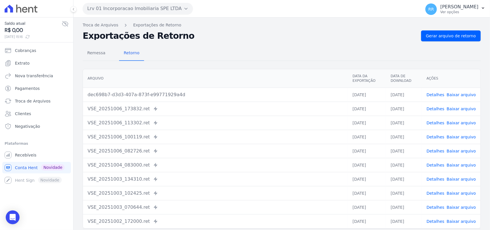
click at [438, 95] on link "Detalhes" at bounding box center [436, 94] width 18 height 5
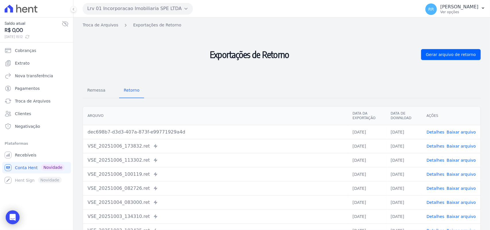
click at [440, 131] on link "Detalhes" at bounding box center [436, 132] width 18 height 5
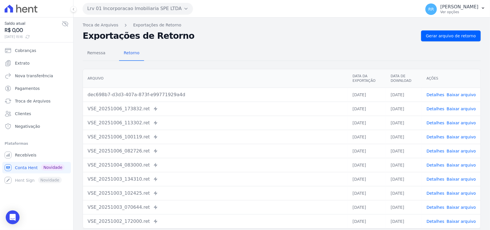
click at [453, 94] on link "Baixar arquivo" at bounding box center [461, 94] width 29 height 5
click at [459, 93] on link "Baixar arquivo" at bounding box center [461, 94] width 29 height 5
click at [441, 35] on span "Gerar arquivo de retorno" at bounding box center [451, 36] width 50 height 6
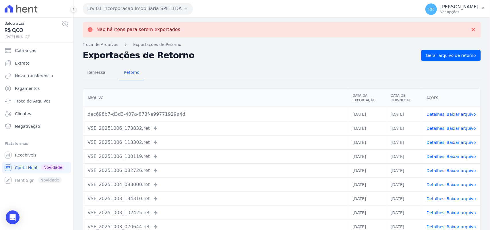
click at [467, 116] on link "Baixar arquivo" at bounding box center [461, 114] width 29 height 5
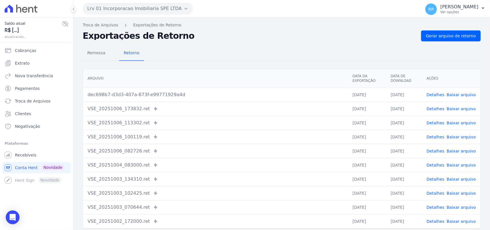
click at [463, 98] on span "Baixar arquivo" at bounding box center [461, 95] width 29 height 6
click at [463, 96] on link "Baixar arquivo" at bounding box center [461, 94] width 29 height 5
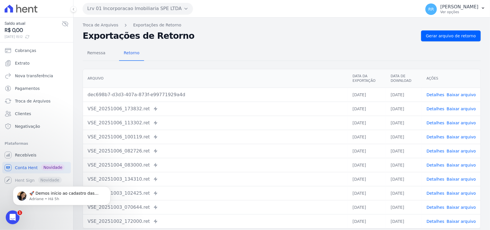
drag, startPoint x: 233, startPoint y: 56, endPoint x: 211, endPoint y: 36, distance: 30.3
click at [233, 56] on div "Remessa Retorno" at bounding box center [282, 53] width 398 height 15
click at [437, 97] on link "Detalhes" at bounding box center [436, 94] width 18 height 5
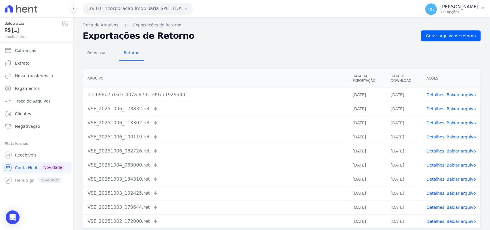
click at [263, 46] on div "Remessa Retorno" at bounding box center [282, 53] width 398 height 15
click at [435, 109] on link "Detalhes" at bounding box center [436, 109] width 18 height 5
click at [108, 9] on button "Lrv 01 Incorporacao Imobiliaria SPE LTDA" at bounding box center [138, 8] width 110 height 11
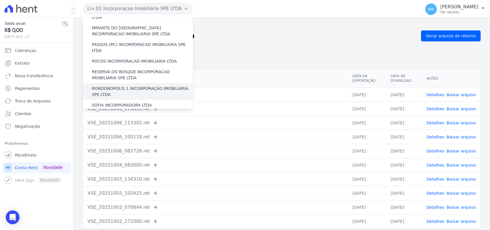
scroll to position [227, 0]
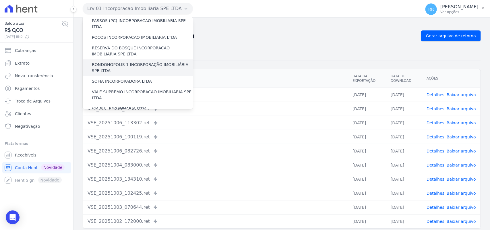
click at [137, 62] on label "RONDONOPOLIS 1 INCORPORAÇÃO IMOBILIÁRIA SPE LTDA" at bounding box center [142, 68] width 101 height 12
click at [0, 0] on input "RONDONOPOLIS 1 INCORPORAÇÃO IMOBILIÁRIA SPE LTDA" at bounding box center [0, 0] width 0 height 0
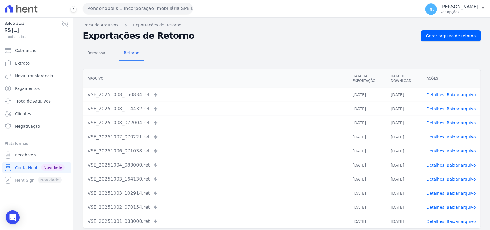
click at [434, 96] on link "Detalhes" at bounding box center [436, 94] width 18 height 5
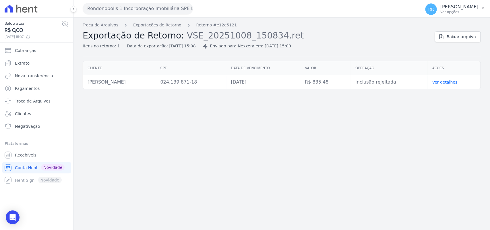
click at [446, 84] on link "Ver detalhes" at bounding box center [445, 82] width 25 height 5
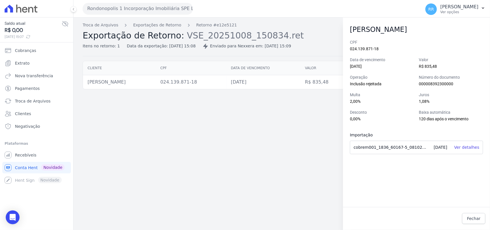
click at [298, 142] on div "Troca de Arquivos Exportações de Retorno Retorno #e12e5121 Exportação de Retorn…" at bounding box center [282, 124] width 417 height 213
click at [480, 220] on span "Fechar" at bounding box center [473, 219] width 13 height 6
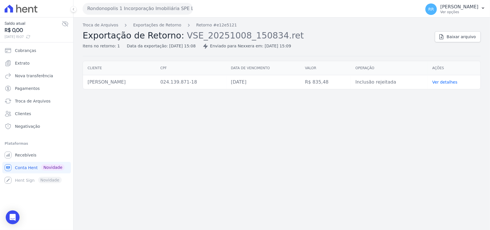
drag, startPoint x: 374, startPoint y: 167, endPoint x: 351, endPoint y: 161, distance: 23.1
click at [374, 167] on div "Troca de Arquivos Exportações de Retorno Retorno #e12e5121 Exportação de Retorn…" at bounding box center [282, 124] width 417 height 213
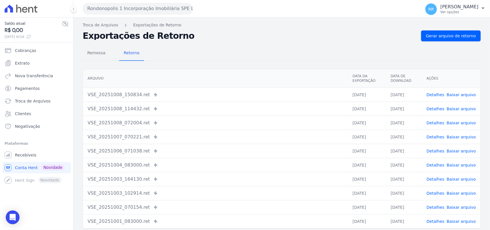
click at [121, 11] on button "Rondonopolis 1 Incorporação Imobiliária SPE LTDA" at bounding box center [138, 8] width 110 height 11
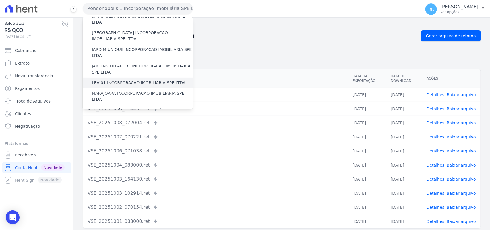
scroll to position [144, 0]
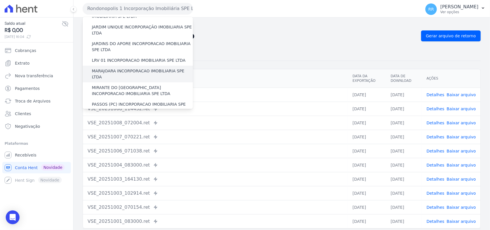
click at [116, 68] on label "MARAJOARA INCORPORACAO IMOBILIARIA SPE LTDA" at bounding box center [142, 74] width 101 height 12
click at [0, 0] on input "MARAJOARA INCORPORACAO IMOBILIARIA SPE LTDA" at bounding box center [0, 0] width 0 height 0
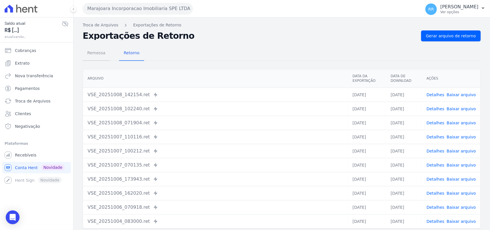
click at [94, 54] on span "Remessa" at bounding box center [96, 52] width 25 height 11
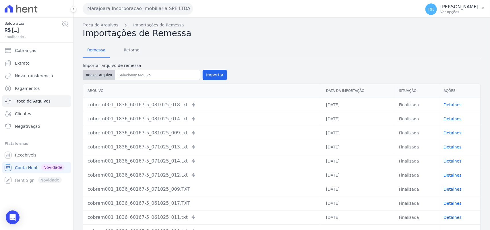
click at [92, 79] on button "Anexar arquivo" at bounding box center [99, 75] width 32 height 10
type input "cobrem001_1836_60167-5_081025_042.TXT"
click at [217, 74] on button "Importar" at bounding box center [215, 75] width 24 height 10
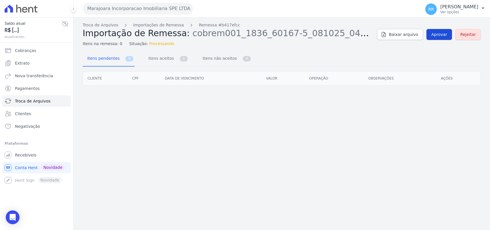
click at [443, 34] on span "Aprovar" at bounding box center [440, 35] width 16 height 6
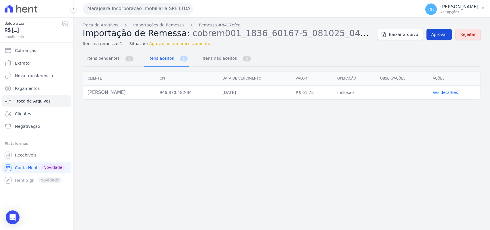
click at [447, 38] on link "Aprovar" at bounding box center [440, 34] width 26 height 11
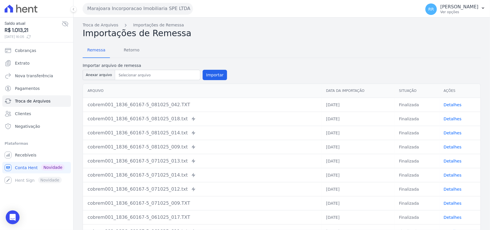
click at [115, 57] on nav "Remessa Retorno" at bounding box center [113, 50] width 61 height 15
click at [125, 47] on span "Retorno" at bounding box center [131, 49] width 23 height 11
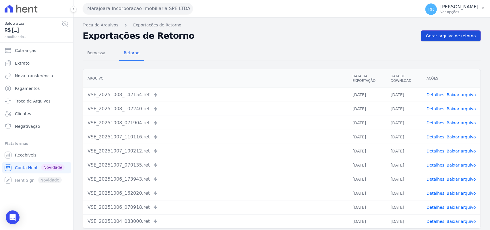
click at [470, 34] on span "Gerar arquivo de retorno" at bounding box center [451, 36] width 50 height 6
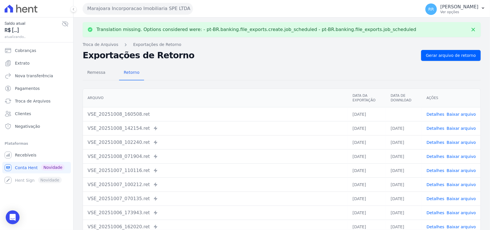
click at [462, 112] on link "Baixar arquivo" at bounding box center [461, 114] width 29 height 5
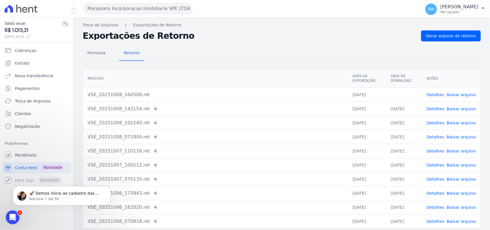
click at [245, 36] on h2 "Exportações de Retorno" at bounding box center [250, 36] width 334 height 8
click at [111, 9] on button "Marajoara Incorporacao Imobiliaria SPE LTDA" at bounding box center [138, 8] width 110 height 11
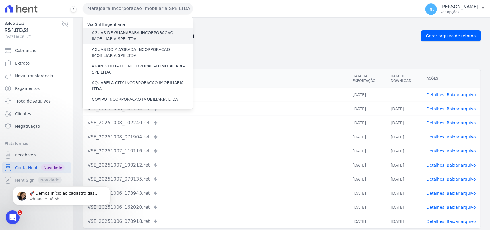
click at [121, 35] on label "AGUAS DE GUANABARA INCORPORACAO IMOBILIARIA SPE LTDA" at bounding box center [142, 36] width 101 height 12
click at [0, 0] on input "AGUAS DE GUANABARA INCORPORACAO IMOBILIARIA SPE LTDA" at bounding box center [0, 0] width 0 height 0
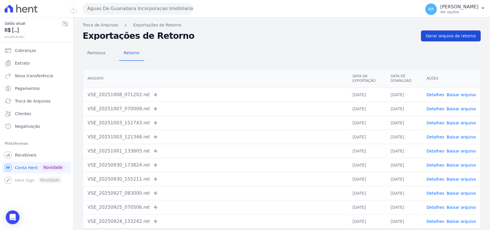
click at [455, 36] on span "Gerar arquivo de retorno" at bounding box center [451, 36] width 50 height 6
click at [465, 31] on link "Gerar arquivo de retorno" at bounding box center [451, 35] width 60 height 11
click at [90, 59] on link "Remessa" at bounding box center [96, 53] width 27 height 15
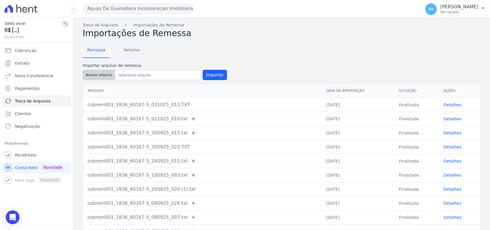
click at [101, 76] on button "Anexar arquivo" at bounding box center [99, 75] width 32 height 10
type input "cobrem001_1836_60167-5_081025_044.TXT"
click at [222, 74] on button "Importar" at bounding box center [215, 75] width 24 height 10
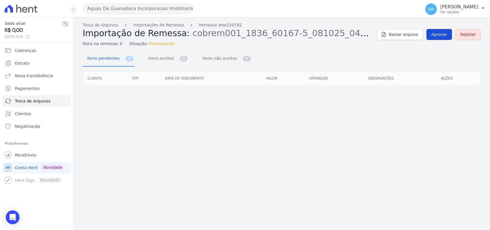
click at [447, 36] on span "Aprovar" at bounding box center [440, 35] width 16 height 6
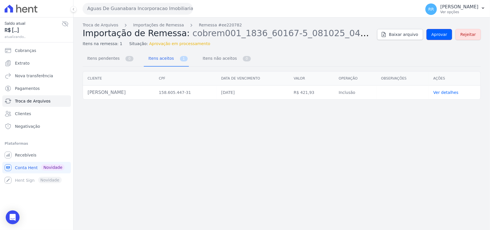
click at [447, 36] on span "Aprovar" at bounding box center [440, 35] width 16 height 6
click at [447, 35] on span "Aprovar" at bounding box center [440, 35] width 16 height 6
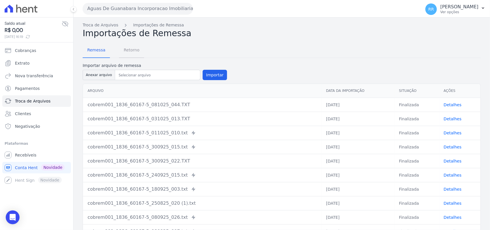
click at [131, 50] on span "Retorno" at bounding box center [131, 49] width 23 height 11
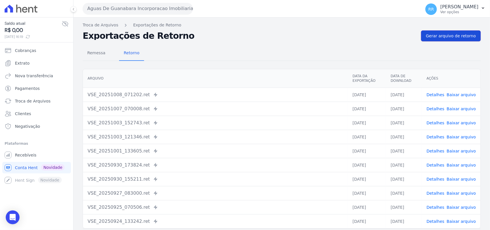
click at [466, 36] on span "Gerar arquivo de retorno" at bounding box center [451, 36] width 50 height 6
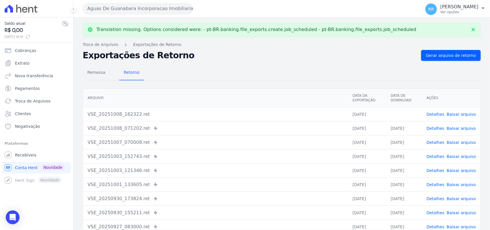
click at [460, 112] on link "Baixar arquivo" at bounding box center [461, 114] width 29 height 5
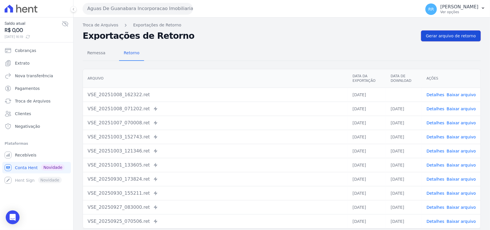
click at [469, 39] on link "Gerar arquivo de retorno" at bounding box center [451, 35] width 60 height 11
click at [125, 11] on button "Aguas De Guanabara Incorporacao Imobiliaria SPE LTDA" at bounding box center [138, 8] width 110 height 11
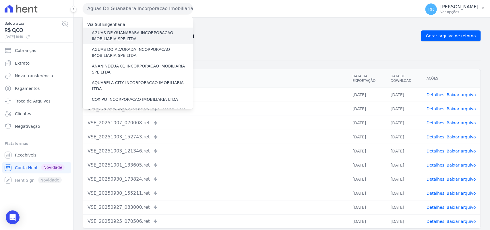
click at [121, 29] on div "AGUAS DE GUANABARA INCORPORACAO IMOBILIARIA SPE LTDA" at bounding box center [138, 36] width 110 height 17
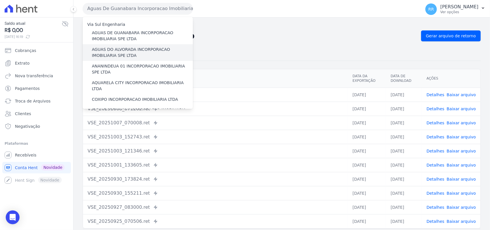
click at [115, 54] on label "AGUAS DO ALVORADA INCORPORACAO IMOBILIARIA SPE LTDA" at bounding box center [142, 53] width 101 height 12
click at [0, 0] on input "AGUAS DO ALVORADA INCORPORACAO IMOBILIARIA SPE LTDA" at bounding box center [0, 0] width 0 height 0
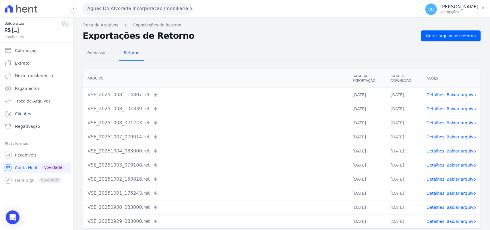
click at [146, 6] on button "Aguas Do Alvorada Incorporacao Imobiliaria SPE LTDA" at bounding box center [138, 8] width 110 height 11
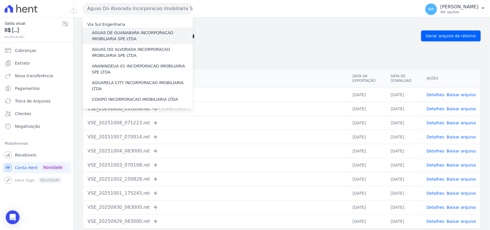
click at [134, 41] on label "AGUAS DE GUANABARA INCORPORACAO IMOBILIARIA SPE LTDA" at bounding box center [142, 36] width 101 height 12
click at [0, 0] on input "AGUAS DE GUANABARA INCORPORACAO IMOBILIARIA SPE LTDA" at bounding box center [0, 0] width 0 height 0
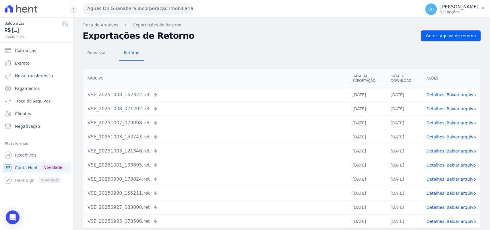
click at [447, 34] on span "Gerar arquivo de retorno" at bounding box center [451, 36] width 50 height 6
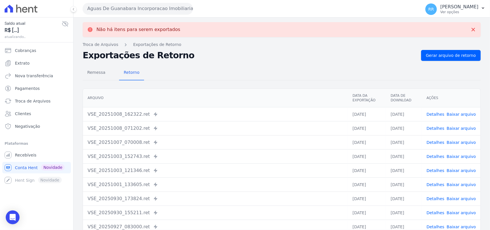
click at [186, 12] on button "Aguas De Guanabara Incorporacao Imobiliaria SPE LTDA" at bounding box center [138, 8] width 110 height 11
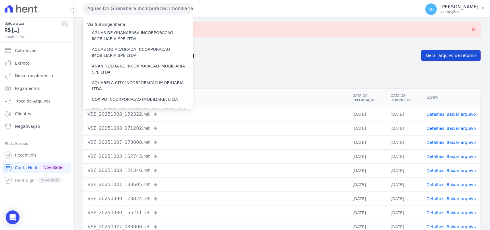
click at [439, 57] on span "Gerar arquivo de retorno" at bounding box center [451, 56] width 50 height 6
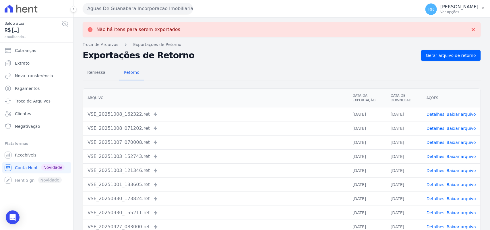
click at [118, 9] on button "Aguas De Guanabara Incorporacao Imobiliaria SPE LTDA" at bounding box center [138, 8] width 110 height 11
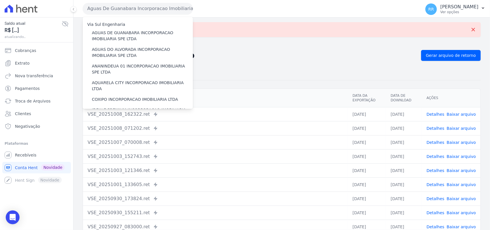
click at [337, 59] on h2 "Exportações de Retorno" at bounding box center [250, 55] width 334 height 8
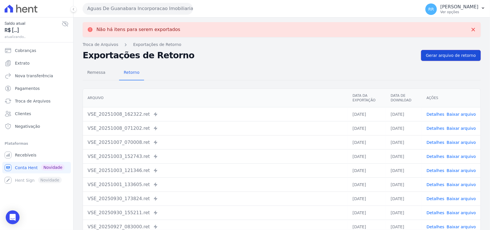
click at [436, 57] on span "Gerar arquivo de retorno" at bounding box center [451, 56] width 50 height 6
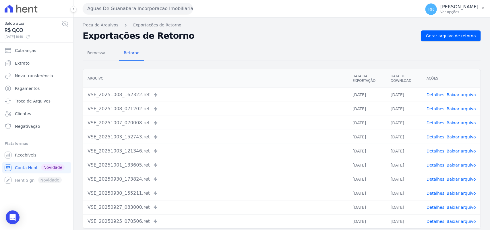
click at [244, 36] on h2 "Exportações de Retorno" at bounding box center [250, 36] width 334 height 8
click at [456, 39] on link "Gerar arquivo de retorno" at bounding box center [451, 35] width 60 height 11
click at [430, 33] on span "Gerar arquivo de retorno" at bounding box center [451, 36] width 50 height 6
click at [86, 56] on span "Remessa" at bounding box center [96, 52] width 25 height 11
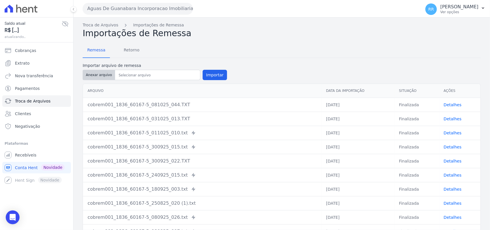
click at [98, 75] on button "Anexar arquivo" at bounding box center [99, 75] width 32 height 10
type input "cobrem001_1836_60167-5_081025_050.TXT"
click at [210, 74] on button "Importar" at bounding box center [215, 75] width 24 height 10
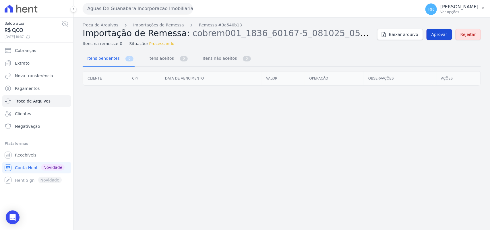
click at [445, 35] on span "Aprovar" at bounding box center [440, 35] width 16 height 6
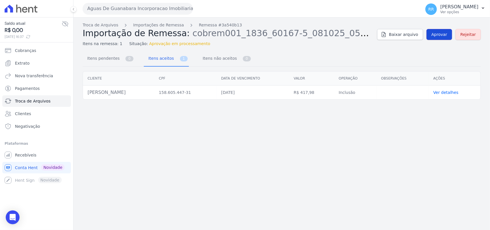
click at [445, 32] on span "Aprovar" at bounding box center [440, 35] width 16 height 6
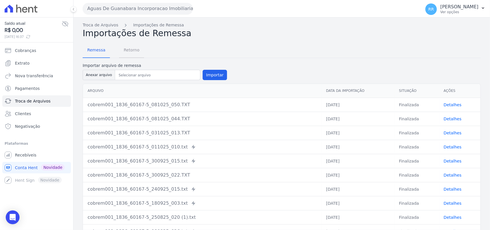
click at [131, 52] on span "Retorno" at bounding box center [131, 49] width 23 height 11
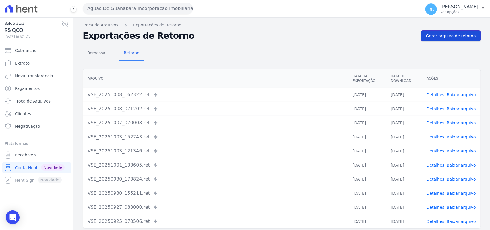
click at [467, 36] on span "Gerar arquivo de retorno" at bounding box center [451, 36] width 50 height 6
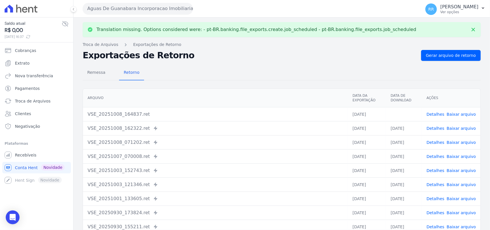
click at [455, 112] on link "Baixar arquivo" at bounding box center [461, 114] width 29 height 5
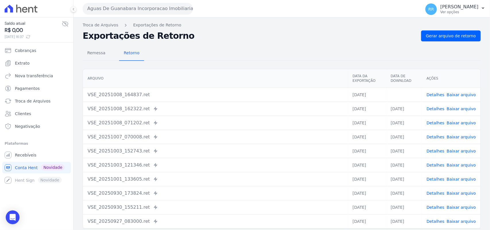
click at [250, 58] on div "Remessa Retorno" at bounding box center [282, 53] width 398 height 15
click at [290, 47] on div "Remessa Retorno" at bounding box center [282, 53] width 398 height 15
drag, startPoint x: 219, startPoint y: 56, endPoint x: 219, endPoint y: 46, distance: 10.4
click at [219, 56] on div "Remessa Retorno" at bounding box center [282, 53] width 398 height 15
click at [270, 37] on h2 "Exportações de Retorno" at bounding box center [250, 36] width 334 height 8
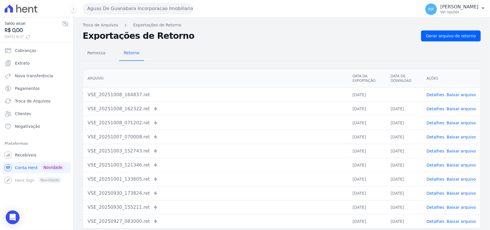
click at [441, 41] on div "Remessa Retorno [GEOGRAPHIC_DATA] Data da Exportação Data de Download Ações VSE…" at bounding box center [282, 145] width 398 height 208
click at [441, 40] on link "Gerar arquivo de retorno" at bounding box center [451, 35] width 60 height 11
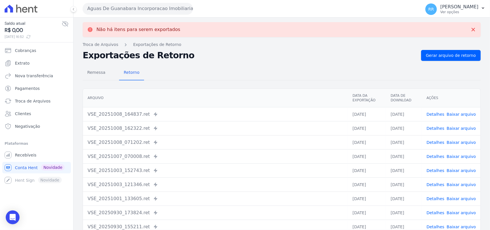
click at [318, 55] on h2 "Exportações de Retorno" at bounding box center [250, 55] width 334 height 8
click at [111, 8] on button "Aguas De Guanabara Incorporacao Imobiliaria SPE LTDA" at bounding box center [138, 8] width 110 height 11
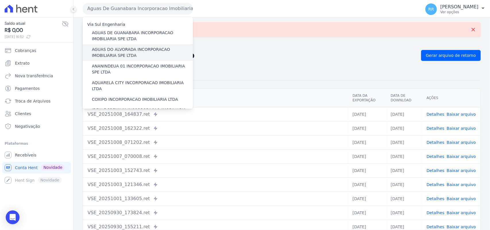
click at [124, 52] on label "AGUAS DO ALVORADA INCORPORACAO IMOBILIARIA SPE LTDA" at bounding box center [142, 53] width 101 height 12
click at [0, 0] on input "AGUAS DO ALVORADA INCORPORACAO IMOBILIARIA SPE LTDA" at bounding box center [0, 0] width 0 height 0
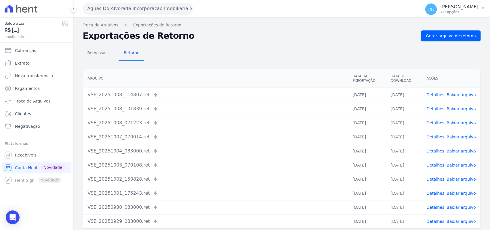
click at [451, 29] on div "Troca de Arquivos Exportações de Retorno Exportações de Retorno Gerar arquivo d…" at bounding box center [282, 136] width 417 height 236
click at [450, 33] on span "Gerar arquivo de retorno" at bounding box center [451, 36] width 50 height 6
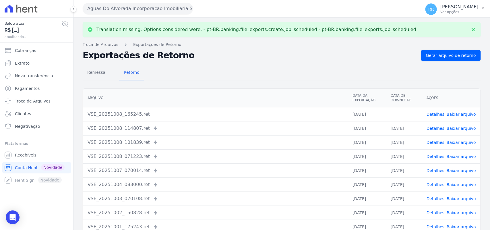
click at [451, 114] on link "Baixar arquivo" at bounding box center [461, 114] width 29 height 5
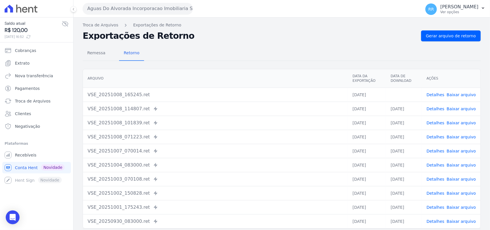
click at [240, 51] on div "Remessa Retorno" at bounding box center [282, 53] width 398 height 15
click at [109, 12] on button "Aguas Do Alvorada Incorporacao Imobiliaria SPE LTDA" at bounding box center [138, 8] width 110 height 11
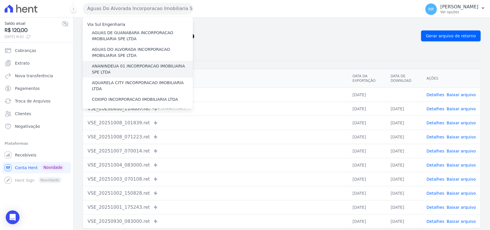
click at [114, 68] on label "ANANINDEUA 01 INCORPORACAO IMOBILIARIA SPE LTDA" at bounding box center [142, 69] width 101 height 12
click at [0, 0] on input "ANANINDEUA 01 INCORPORACAO IMOBILIARIA SPE LTDA" at bounding box center [0, 0] width 0 height 0
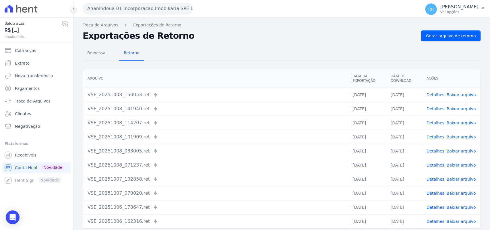
click at [447, 29] on div "Troca de Arquivos Exportações de Retorno Exportações de Retorno Gerar arquivo d…" at bounding box center [282, 136] width 417 height 236
click at [446, 35] on span "Gerar arquivo de retorno" at bounding box center [451, 36] width 50 height 6
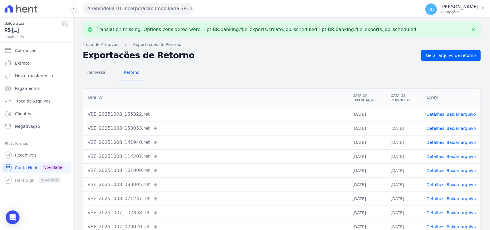
click at [458, 115] on link "Baixar arquivo" at bounding box center [461, 114] width 29 height 5
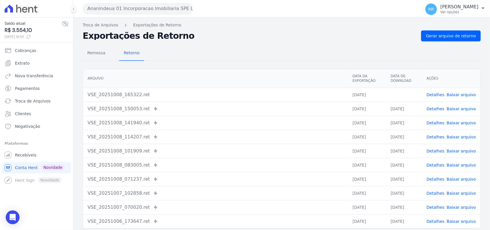
click at [256, 59] on div "Remessa Retorno" at bounding box center [282, 53] width 398 height 15
click at [165, 17] on div "Ananindeua 01 Incorporacao Imobiliaria SPE LTDA Via Sul Engenharia AGUAS DE GUA…" at bounding box center [251, 9] width 336 height 18
click at [165, 15] on div "Ananindeua 01 Incorporacao Imobiliaria SPE LTDA Via Sul Engenharia AGUAS DE GUA…" at bounding box center [251, 9] width 336 height 18
click at [172, 11] on button "Ananindeua 01 Incorporacao Imobiliaria SPE LTDA" at bounding box center [138, 8] width 110 height 11
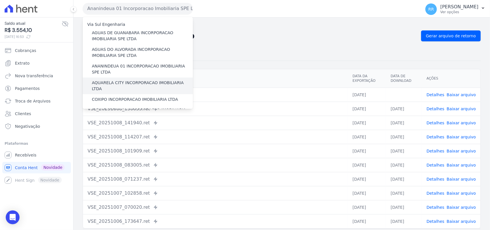
click at [130, 80] on label "AQUARELA CITY INCORPORACAO IMOBILIARIA LTDA" at bounding box center [142, 86] width 101 height 12
click at [0, 0] on input "AQUARELA CITY INCORPORACAO IMOBILIARIA LTDA" at bounding box center [0, 0] width 0 height 0
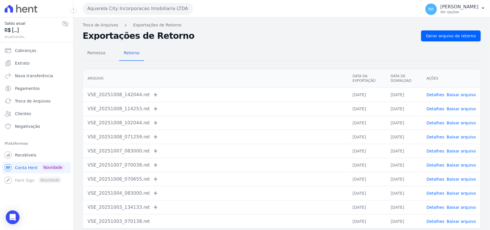
click at [445, 29] on div "Troca de Arquivos Exportações de Retorno Exportações de Retorno Gerar arquivo d…" at bounding box center [282, 136] width 417 height 236
click at [445, 30] on div "Troca de Arquivos Exportações de Retorno Exportações de Retorno Gerar arquivo d…" at bounding box center [282, 136] width 417 height 236
click at [444, 35] on span "Gerar arquivo de retorno" at bounding box center [451, 36] width 50 height 6
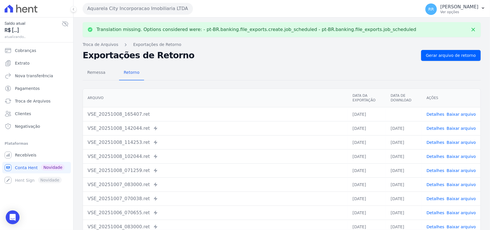
click at [453, 114] on link "Baixar arquivo" at bounding box center [461, 114] width 29 height 5
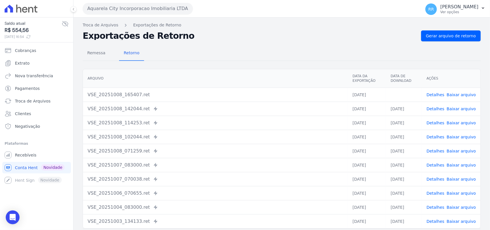
click at [293, 41] on div "Remessa Retorno Arquivo Data da Exportação Data de Download Ações VSE_20251008_…" at bounding box center [282, 145] width 398 height 208
click at [141, 13] on button "Aquarela City Incorporacao Imobiliaria LTDA" at bounding box center [138, 8] width 110 height 11
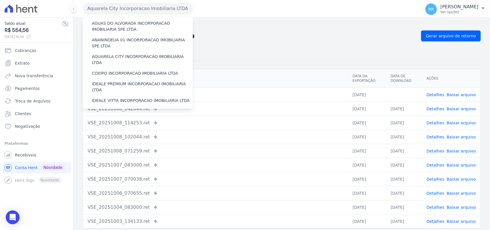
scroll to position [24, 0]
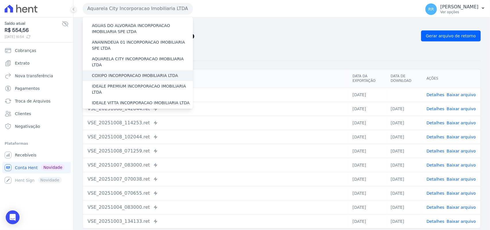
click at [112, 73] on label "COXIPO INCORPORACAO IMOBILIARIA LTDA" at bounding box center [135, 76] width 86 height 6
click at [0, 0] on input "COXIPO INCORPORACAO IMOBILIARIA LTDA" at bounding box center [0, 0] width 0 height 0
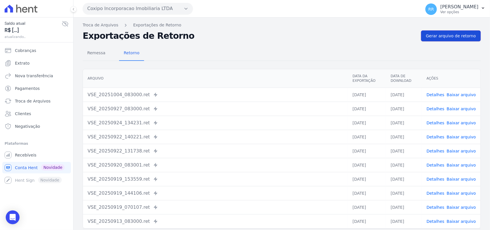
click at [450, 36] on span "Gerar arquivo de retorno" at bounding box center [451, 36] width 50 height 6
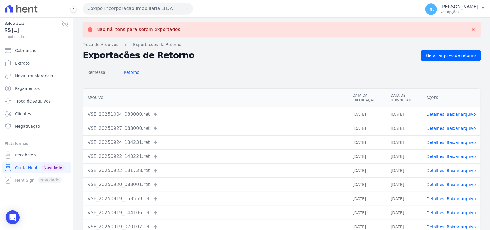
click at [110, 6] on button "Coxipo Incorporacao Imobiliaria LTDA" at bounding box center [138, 8] width 110 height 11
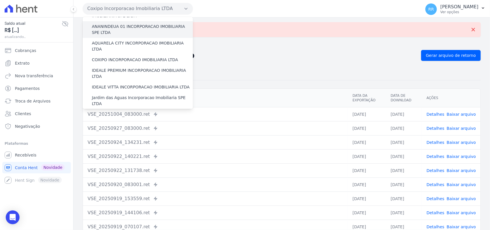
scroll to position [60, 0]
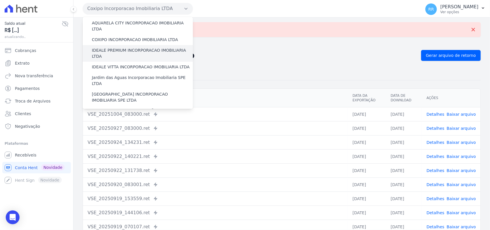
click at [121, 47] on label "IDEALE PREMIUM INCORPORACAO IMOBILIARIA LTDA" at bounding box center [142, 53] width 101 height 12
click at [0, 0] on input "IDEALE PREMIUM INCORPORACAO IMOBILIARIA LTDA" at bounding box center [0, 0] width 0 height 0
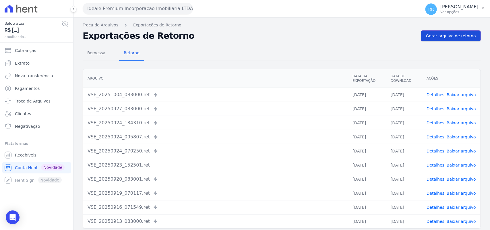
click at [451, 38] on span "Gerar arquivo de retorno" at bounding box center [451, 36] width 50 height 6
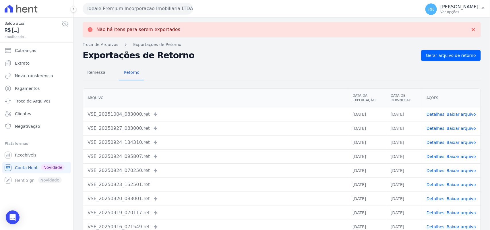
click at [127, 7] on button "Ideale Premium Incorporacao Imobiliaria LTDA" at bounding box center [138, 8] width 110 height 11
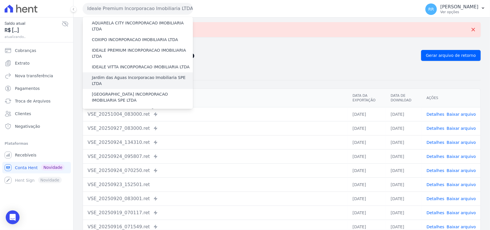
click at [113, 75] on label "Jardim das Aguas Incorporacao Imobiliaria SPE LTDA" at bounding box center [142, 81] width 101 height 12
click at [0, 0] on input "Jardim das Aguas Incorporacao Imobiliaria SPE LTDA" at bounding box center [0, 0] width 0 height 0
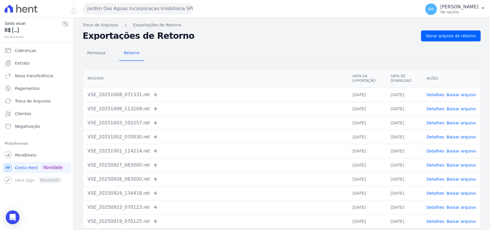
click at [460, 30] on div "Troca de Arquivos Exportações de Retorno Exportações de Retorno Gerar arquivo d…" at bounding box center [282, 136] width 417 height 236
click at [458, 36] on span "Gerar arquivo de retorno" at bounding box center [451, 36] width 50 height 6
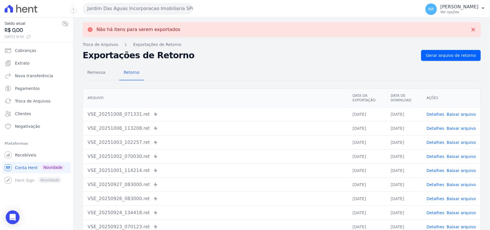
click at [141, 12] on button "Jardim Das Aguas Incorporacao Imobiliaria SPE LTDA" at bounding box center [138, 8] width 110 height 11
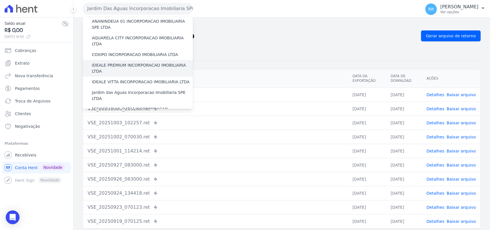
scroll to position [59, 0]
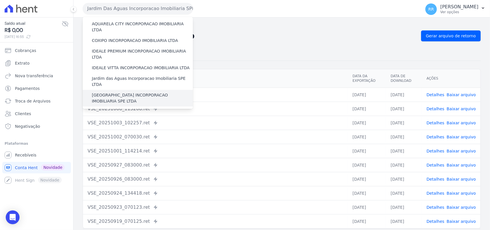
click at [117, 92] on label "[GEOGRAPHIC_DATA] INCORPORACAO IMOBILIARIA SPE LTDA" at bounding box center [142, 98] width 101 height 12
click at [0, 0] on input "[GEOGRAPHIC_DATA] INCORPORACAO IMOBILIARIA SPE LTDA" at bounding box center [0, 0] width 0 height 0
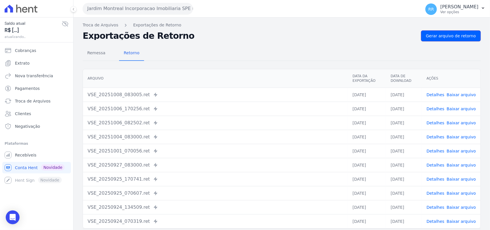
click at [444, 32] on link "Gerar arquivo de retorno" at bounding box center [451, 35] width 60 height 11
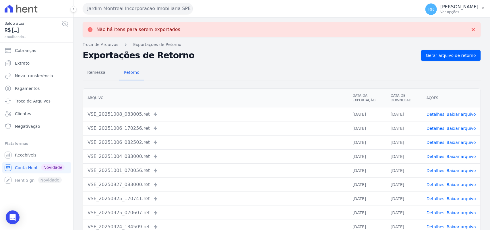
click at [139, 11] on button "Jardim Montreal Incorporacao Imobiliaria SPE LTDA" at bounding box center [138, 8] width 110 height 11
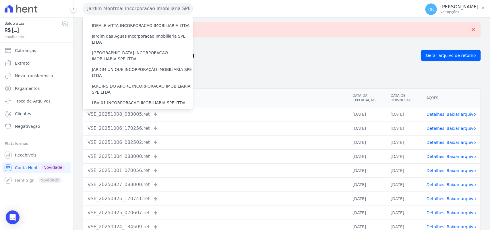
scroll to position [96, 0]
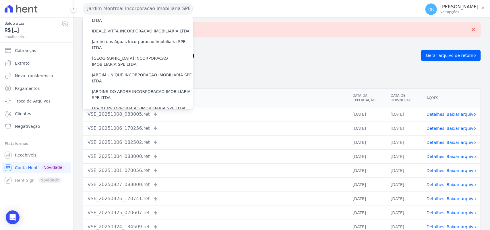
click at [120, 72] on label "JARDIM UNIQUE INCORPORAÇÃO IMOBILIARIA SPE LTDA" at bounding box center [142, 78] width 101 height 12
click at [0, 0] on input "JARDIM UNIQUE INCORPORAÇÃO IMOBILIARIA SPE LTDA" at bounding box center [0, 0] width 0 height 0
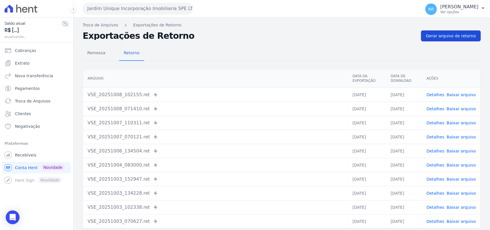
click at [458, 36] on span "Gerar arquivo de retorno" at bounding box center [451, 36] width 50 height 6
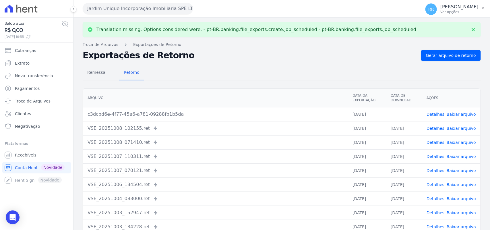
click at [471, 114] on td "Detalhes Baixar arquivo" at bounding box center [451, 114] width 59 height 14
click at [470, 113] on link "Baixar arquivo" at bounding box center [461, 114] width 29 height 5
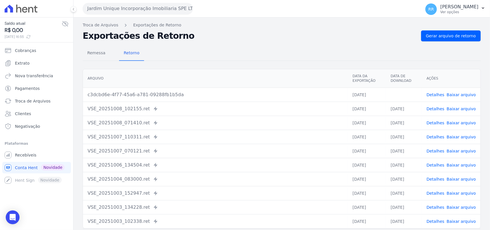
click at [227, 57] on div "Remessa Retorno" at bounding box center [282, 53] width 398 height 15
click at [173, 9] on button "Jardim Unique Incorporação Imobiliaria SPE LTDA" at bounding box center [138, 8] width 110 height 11
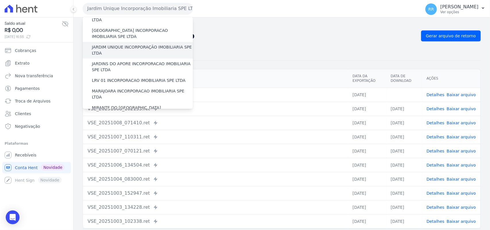
scroll to position [119, 0]
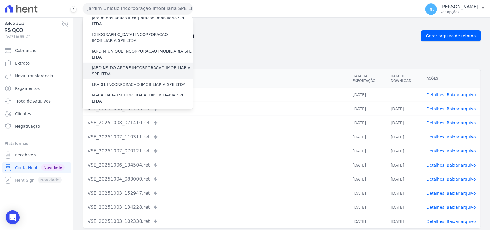
click at [122, 65] on label "JARDINS DO APORE INCORPORACAO IMOBILIARIA SPE LTDA" at bounding box center [142, 71] width 101 height 12
click at [0, 0] on input "JARDINS DO APORE INCORPORACAO IMOBILIARIA SPE LTDA" at bounding box center [0, 0] width 0 height 0
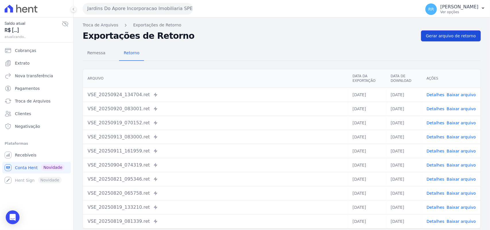
click at [459, 36] on span "Gerar arquivo de retorno" at bounding box center [451, 36] width 50 height 6
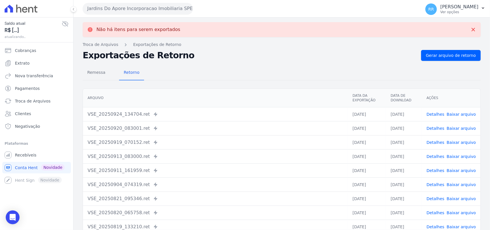
click at [111, 9] on button "Jardins Do Apore Incorporacao Imobiliaria SPE LTDA" at bounding box center [138, 8] width 110 height 11
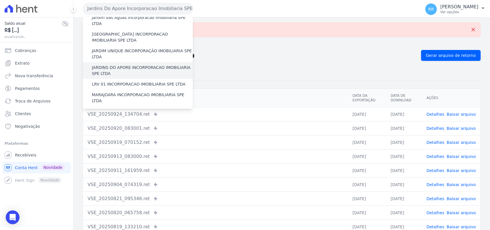
scroll to position [132, 0]
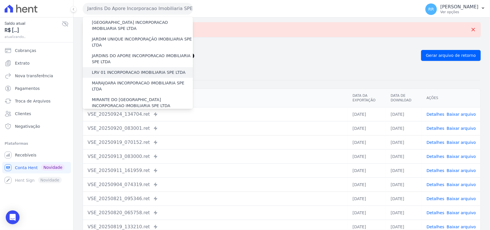
click at [121, 70] on label "LRV 01 INCORPORACAO IMOBILIARIA SPE LTDA" at bounding box center [139, 73] width 94 height 6
click at [0, 0] on input "LRV 01 INCORPORACAO IMOBILIARIA SPE LTDA" at bounding box center [0, 0] width 0 height 0
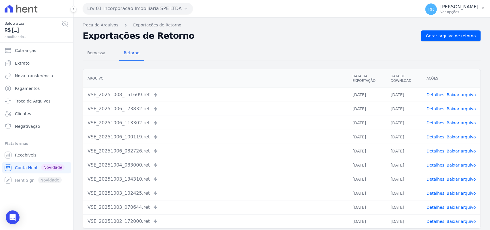
click at [449, 43] on div "Remessa Retorno Arquivo Data da Exportação Data de Download Ações VSE_20251008_…" at bounding box center [282, 145] width 398 height 208
click at [456, 39] on link "Gerar arquivo de retorno" at bounding box center [451, 35] width 60 height 11
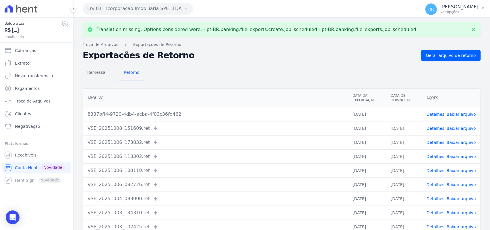
click at [460, 115] on link "Baixar arquivo" at bounding box center [461, 114] width 29 height 5
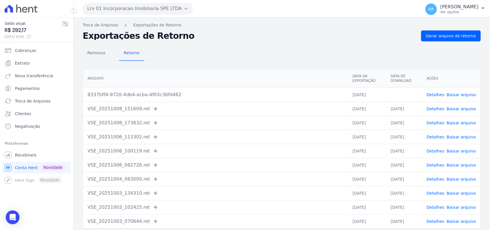
click at [331, 52] on div "Remessa Retorno" at bounding box center [282, 53] width 398 height 15
click at [140, 11] on button "Lrv 01 Incorporacao Imobiliaria SPE LTDA" at bounding box center [138, 8] width 110 height 11
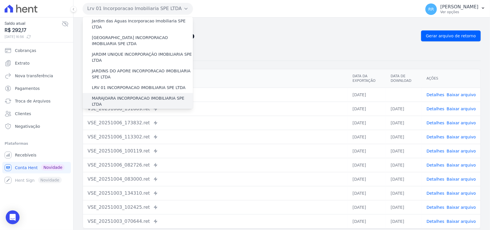
scroll to position [144, 0]
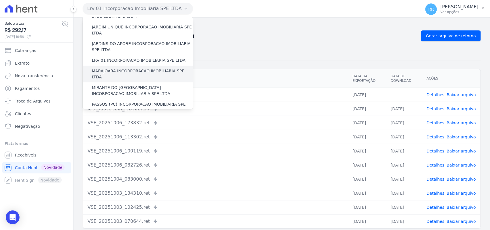
click at [123, 68] on label "MARAJOARA INCORPORACAO IMOBILIARIA SPE LTDA" at bounding box center [142, 74] width 101 height 12
click at [0, 0] on input "MARAJOARA INCORPORACAO IMOBILIARIA SPE LTDA" at bounding box center [0, 0] width 0 height 0
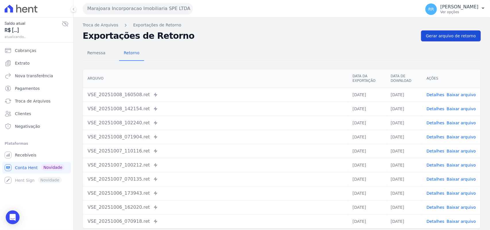
click at [446, 32] on link "Gerar arquivo de retorno" at bounding box center [451, 35] width 60 height 11
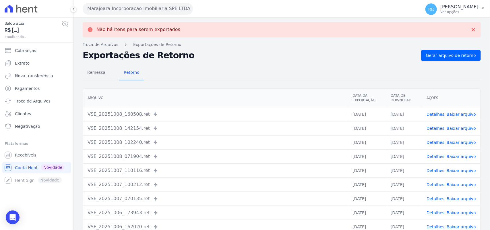
click at [140, 3] on button "Marajoara Incorporacao Imobiliaria SPE LTDA" at bounding box center [138, 8] width 110 height 11
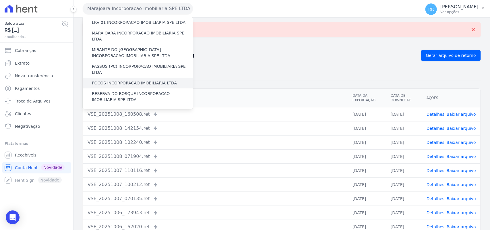
scroll to position [180, 0]
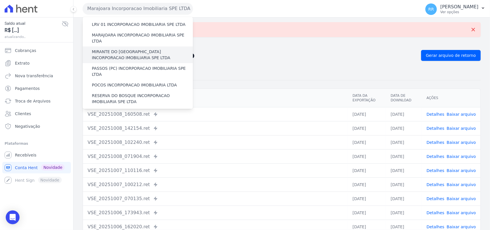
click at [120, 49] on label "MIRANTE DO [GEOGRAPHIC_DATA] INCORPORACAO IMOBILIARIA SPE LTDA" at bounding box center [142, 55] width 101 height 12
click at [0, 0] on input "MIRANTE DO [GEOGRAPHIC_DATA] INCORPORACAO IMOBILIARIA SPE LTDA" at bounding box center [0, 0] width 0 height 0
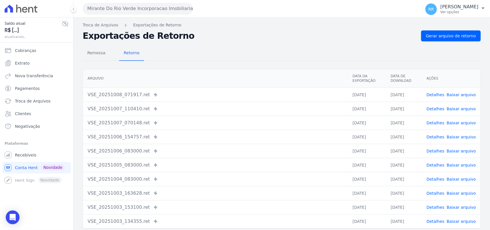
click at [464, 43] on div "Remessa Retorno Arquivo Data da Exportação Data de Download Ações VSE_20251008_…" at bounding box center [282, 145] width 398 height 208
click at [470, 34] on span "Gerar arquivo de retorno" at bounding box center [451, 36] width 50 height 6
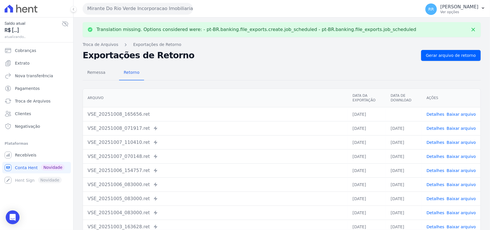
click at [460, 113] on link "Baixar arquivo" at bounding box center [461, 114] width 29 height 5
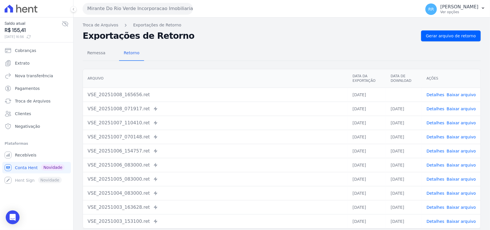
click at [391, 32] on h2 "Exportações de Retorno" at bounding box center [250, 36] width 334 height 8
click at [188, 16] on div "Mirante Do Rio Verde Incorporacao Imobiliaria SPE LTDA Via Sul Engenharia AGUAS…" at bounding box center [251, 9] width 336 height 18
click at [171, 6] on button "Mirante Do Rio Verde Incorporacao Imobiliaria SPE LTDA" at bounding box center [138, 8] width 110 height 11
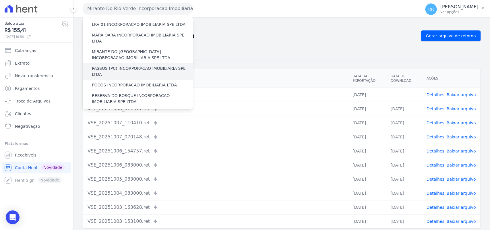
click at [107, 65] on label "PASSOS (PC) INCORPORACAO IMOBILIARIA SPE LTDA" at bounding box center [142, 71] width 101 height 12
click at [0, 0] on input "PASSOS (PC) INCORPORACAO IMOBILIARIA SPE LTDA" at bounding box center [0, 0] width 0 height 0
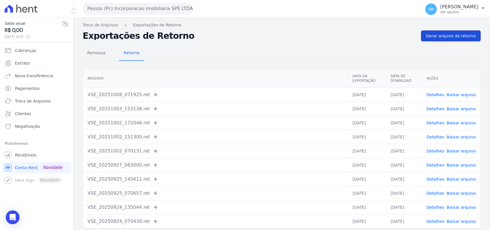
click at [475, 34] on link "Gerar arquivo de retorno" at bounding box center [451, 35] width 60 height 11
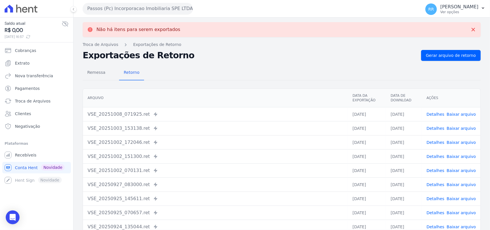
click at [99, 7] on button "Passos (Pc) Incorporacao Imobiliaria SPE LTDA" at bounding box center [138, 8] width 110 height 11
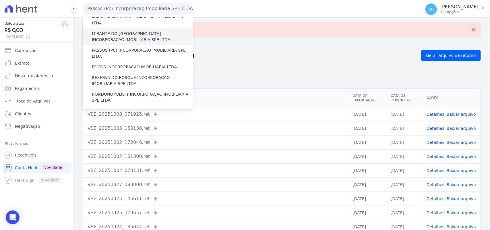
scroll to position [203, 0]
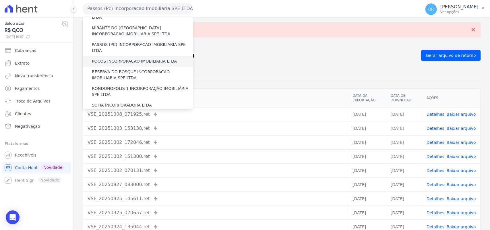
click at [103, 58] on label "POCOS INCORPORACAO IMOBILIARIA LTDA" at bounding box center [134, 61] width 85 height 6
click at [0, 0] on input "POCOS INCORPORACAO IMOBILIARIA LTDA" at bounding box center [0, 0] width 0 height 0
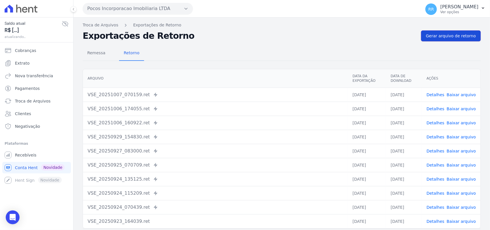
click at [440, 30] on link "Gerar arquivo de retorno" at bounding box center [451, 35] width 60 height 11
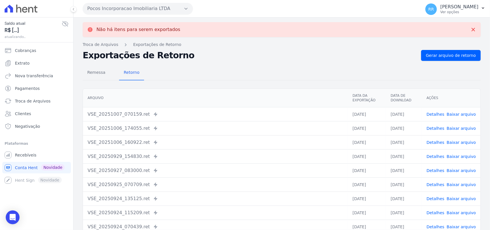
click at [180, 7] on button "Pocos Incorporacao Imobiliaria LTDA" at bounding box center [138, 8] width 110 height 11
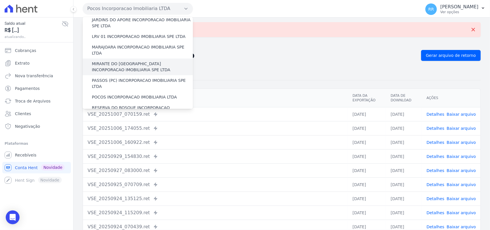
scroll to position [191, 0]
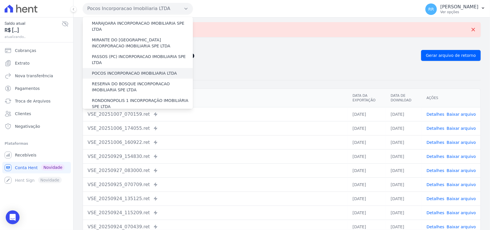
click at [104, 68] on div "POCOS INCORPORACAO IMOBILIARIA LTDA" at bounding box center [138, 73] width 110 height 11
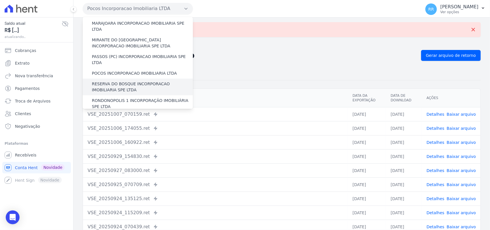
click at [101, 81] on label "RESERVA DO BOSQUE INCORPORACAO IMOBILIARIA SPE LTDA" at bounding box center [142, 87] width 101 height 12
click at [0, 0] on input "RESERVA DO BOSQUE INCORPORACAO IMOBILIARIA SPE LTDA" at bounding box center [0, 0] width 0 height 0
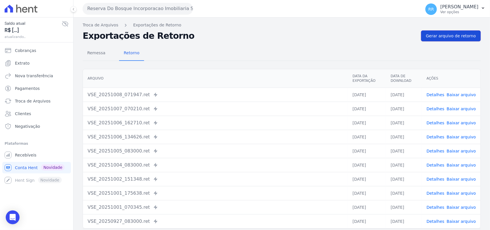
click at [455, 32] on link "Gerar arquivo de retorno" at bounding box center [451, 35] width 60 height 11
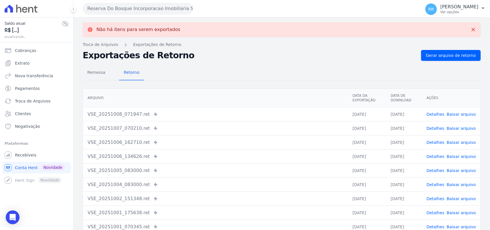
click at [140, 7] on button "Reserva Do Bosque Incorporacao Imobiliaria SPE LTDA" at bounding box center [138, 8] width 110 height 11
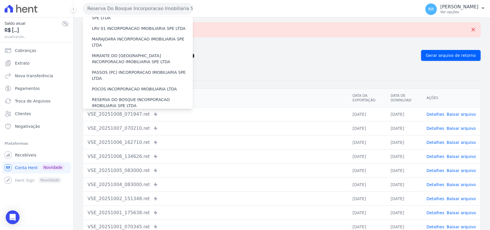
scroll to position [180, 0]
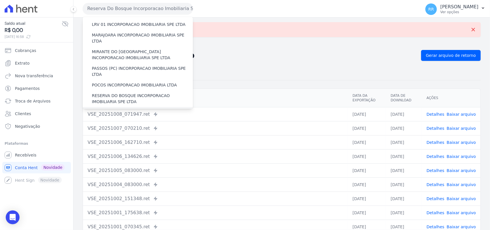
click at [111, 109] on label "RONDONOPOLIS 1 INCORPORAÇÃO IMOBILIÁRIA SPE LTDA" at bounding box center [142, 115] width 101 height 12
click at [0, 0] on input "RONDONOPOLIS 1 INCORPORAÇÃO IMOBILIÁRIA SPE LTDA" at bounding box center [0, 0] width 0 height 0
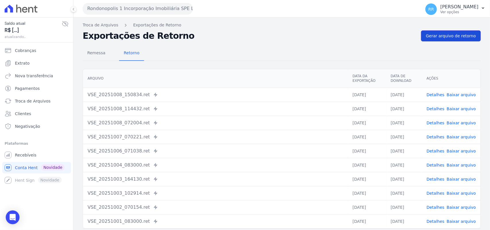
click at [445, 36] on span "Gerar arquivo de retorno" at bounding box center [451, 36] width 50 height 6
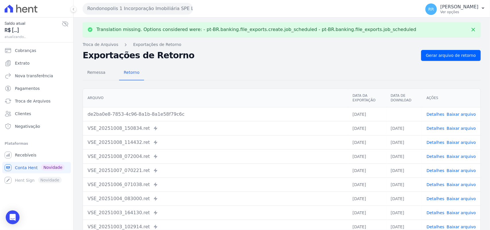
click at [455, 111] on td "Detalhes Baixar arquivo" at bounding box center [451, 114] width 59 height 14
click at [455, 113] on link "Baixar arquivo" at bounding box center [461, 114] width 29 height 5
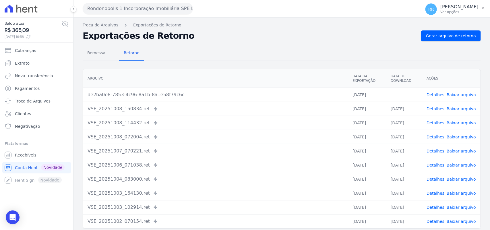
drag, startPoint x: 285, startPoint y: 19, endPoint x: 272, endPoint y: 22, distance: 13.6
click at [285, 19] on div "Translation missing. Options considered were: - pt-BR.banking.file_exports.crea…" at bounding box center [282, 136] width 417 height 236
click at [119, 9] on button "Rondonopolis 1 Incorporação Imobiliária SPE LTDA" at bounding box center [138, 8] width 110 height 11
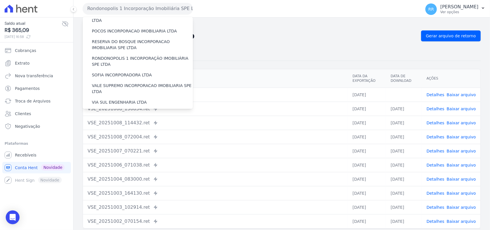
scroll to position [239, 0]
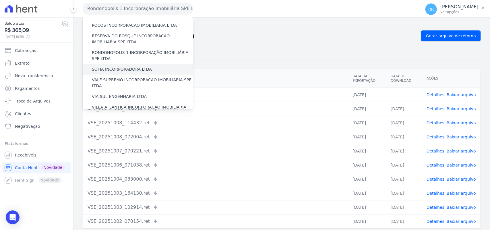
click at [121, 66] on label "SOFIA INCORPORADORA LTDA" at bounding box center [122, 69] width 60 height 6
click at [0, 0] on input "SOFIA INCORPORADORA LTDA" at bounding box center [0, 0] width 0 height 0
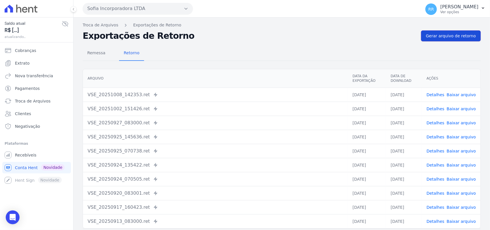
click at [452, 35] on span "Gerar arquivo de retorno" at bounding box center [451, 36] width 50 height 6
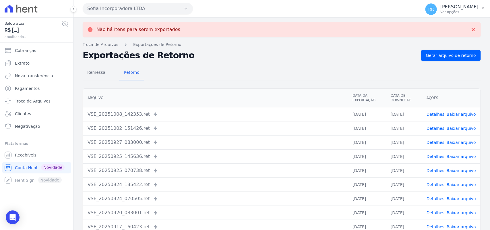
click at [122, 10] on button "Sofia Incorporadora LTDA" at bounding box center [138, 8] width 110 height 11
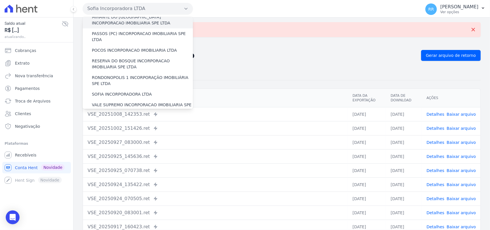
scroll to position [215, 0]
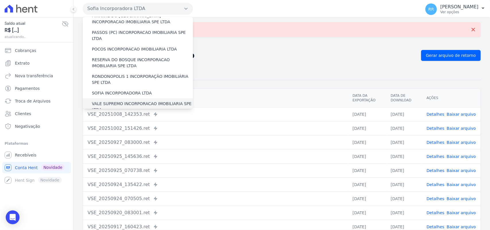
click at [99, 101] on label "VALE SUPREMO INCORPORACAO IMOBILIARIA SPE LTDA" at bounding box center [142, 107] width 101 height 12
click at [0, 0] on input "VALE SUPREMO INCORPORACAO IMOBILIARIA SPE LTDA" at bounding box center [0, 0] width 0 height 0
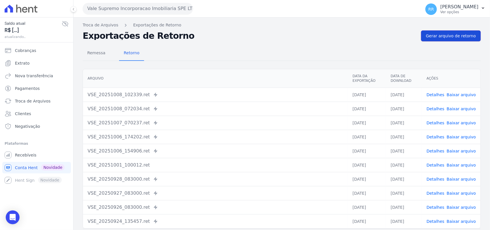
click at [463, 35] on span "Gerar arquivo de retorno" at bounding box center [451, 36] width 50 height 6
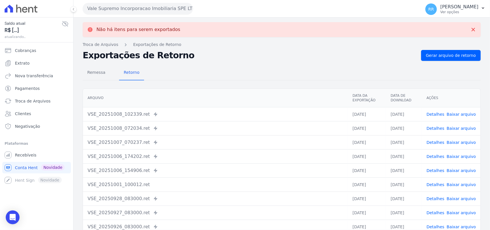
click at [142, 9] on button "Vale Supremo Incorporacao Imobiliaria SPE LTDA" at bounding box center [138, 8] width 110 height 11
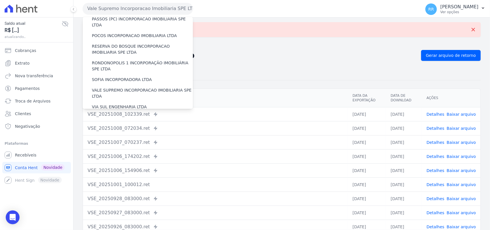
scroll to position [226, 0]
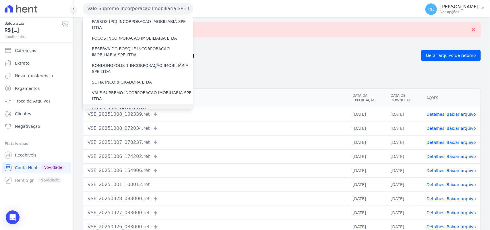
click at [105, 107] on label "VIA SUL ENGENHARIA LTDA" at bounding box center [119, 110] width 55 height 6
click at [0, 0] on input "VIA SUL ENGENHARIA LTDA" at bounding box center [0, 0] width 0 height 0
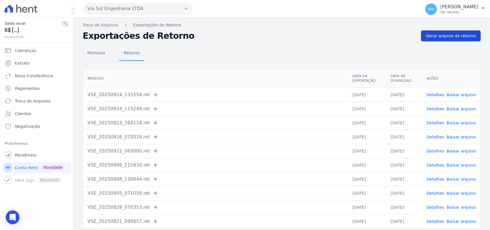
click at [444, 40] on link "Gerar arquivo de retorno" at bounding box center [451, 35] width 60 height 11
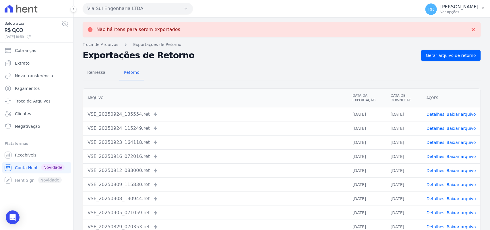
click at [117, 4] on button "Via Sul Engenharia LTDA" at bounding box center [138, 8] width 110 height 11
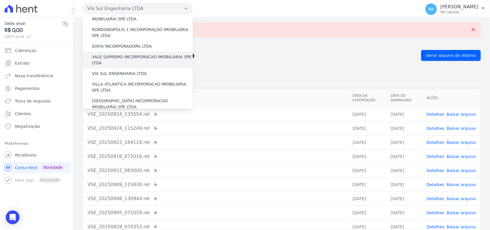
scroll to position [250, 0]
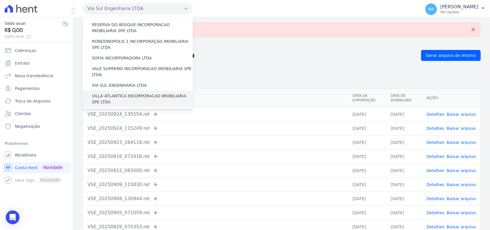
click at [116, 93] on label "VILLA ATLANTICA INCORPORACAO IMOBILIARIA SPE LTDA" at bounding box center [142, 99] width 101 height 12
click at [0, 0] on input "VILLA ATLANTICA INCORPORACAO IMOBILIARIA SPE LTDA" at bounding box center [0, 0] width 0 height 0
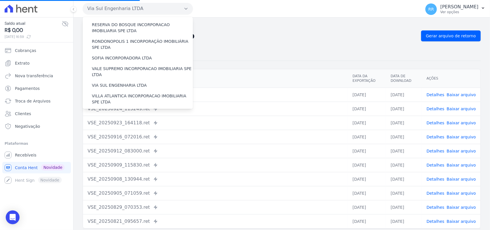
click at [319, 21] on div "Não há itens para serem exportados Troca de Arquivos Exportações de Retorno Exp…" at bounding box center [282, 136] width 417 height 236
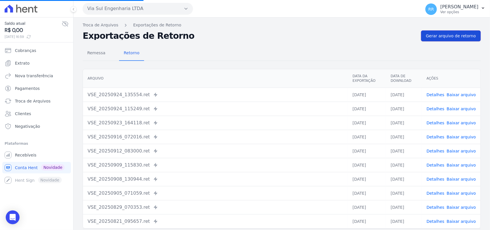
click at [449, 32] on link "Gerar arquivo de retorno" at bounding box center [451, 35] width 60 height 11
click at [256, 37] on h2 "Exportações de Retorno" at bounding box center [250, 36] width 334 height 8
click at [239, 35] on h2 "Exportações de Retorno" at bounding box center [250, 36] width 334 height 8
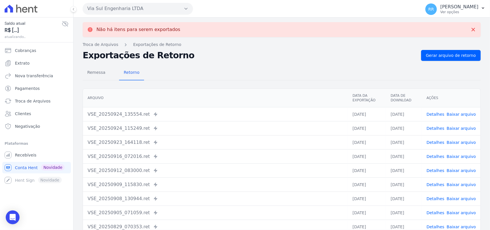
click at [121, 9] on button "Via Sul Engenharia LTDA" at bounding box center [138, 8] width 110 height 11
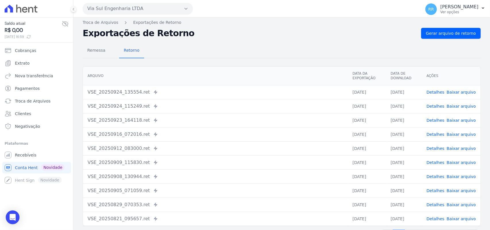
scroll to position [0, 0]
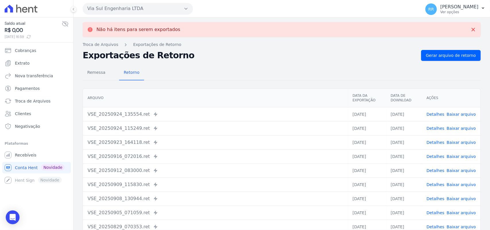
click at [154, 7] on button "Via Sul Engenharia LTDA" at bounding box center [138, 8] width 110 height 11
click at [142, 9] on button "Via Sul Engenharia LTDA" at bounding box center [138, 8] width 110 height 11
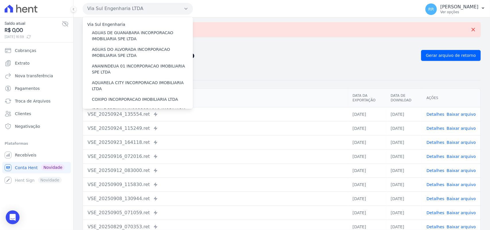
click at [142, 9] on button "Via Sul Engenharia LTDA" at bounding box center [138, 8] width 110 height 11
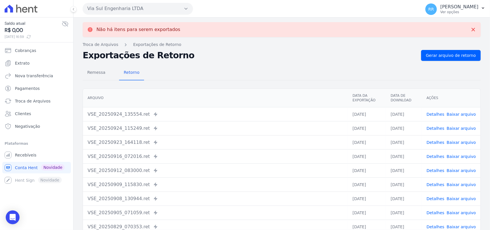
click at [142, 9] on button "Via Sul Engenharia LTDA" at bounding box center [138, 8] width 110 height 11
click at [227, 57] on h2 "Exportações de Retorno" at bounding box center [250, 55] width 334 height 8
click at [156, 9] on button "Via Sul Engenharia LTDA" at bounding box center [138, 8] width 110 height 11
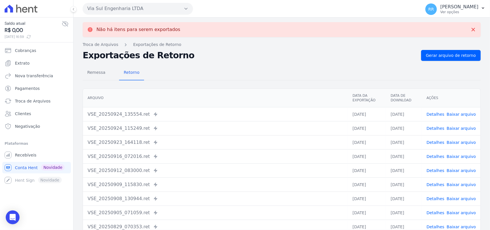
click at [156, 9] on button "Via Sul Engenharia LTDA" at bounding box center [138, 8] width 110 height 11
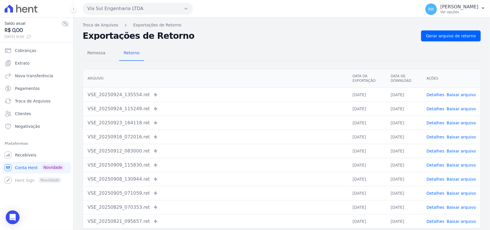
click at [144, 4] on button "Via Sul Engenharia LTDA" at bounding box center [138, 8] width 110 height 11
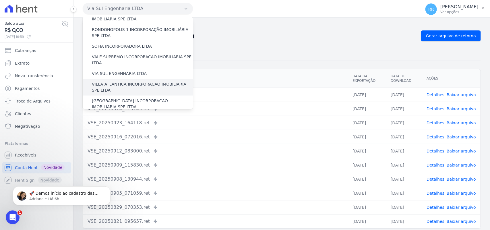
click at [124, 81] on label "VILLA ATLANTICA INCORPORACAO IMOBILIARIA SPE LTDA" at bounding box center [142, 87] width 101 height 12
click at [0, 0] on input "VILLA ATLANTICA INCORPORACAO IMOBILIARIA SPE LTDA" at bounding box center [0, 0] width 0 height 0
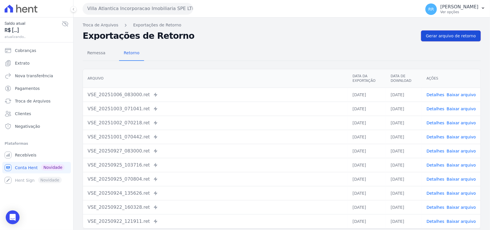
click at [455, 36] on span "Gerar arquivo de retorno" at bounding box center [451, 36] width 50 height 6
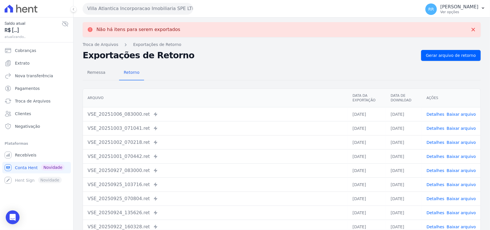
drag, startPoint x: 160, startPoint y: 13, endPoint x: 154, endPoint y: 22, distance: 10.9
click at [153, 10] on button "Villa Atlantica Incorporacao Imobiliaria SPE LTDA" at bounding box center [138, 8] width 110 height 11
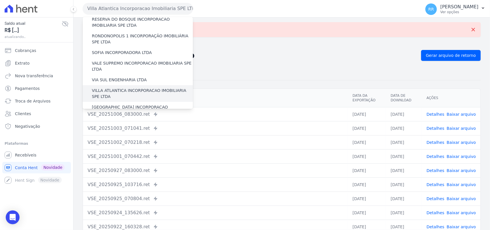
scroll to position [262, 0]
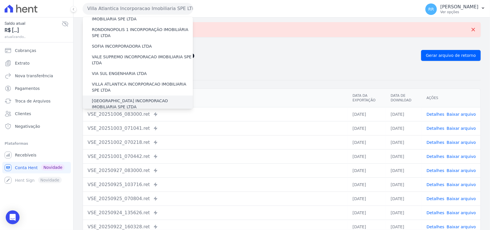
click at [111, 98] on label "[GEOGRAPHIC_DATA] INCORPORACAO IMOBILIARIA SPE LTDA" at bounding box center [142, 104] width 101 height 12
click at [0, 0] on input "[GEOGRAPHIC_DATA] INCORPORACAO IMOBILIARIA SPE LTDA" at bounding box center [0, 0] width 0 height 0
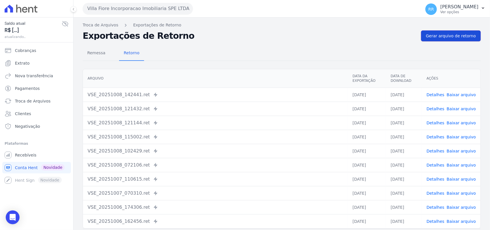
click at [453, 41] on link "Gerar arquivo de retorno" at bounding box center [451, 35] width 60 height 11
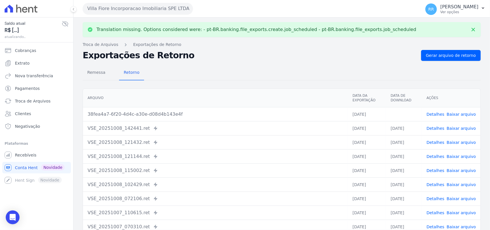
click at [469, 112] on link "Baixar arquivo" at bounding box center [461, 114] width 29 height 5
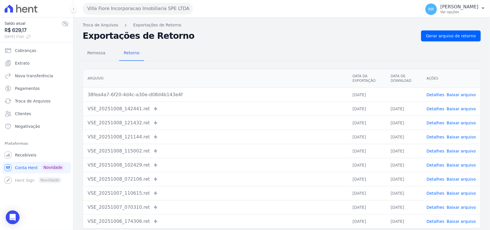
click at [232, 48] on div "Remessa Retorno" at bounding box center [282, 53] width 398 height 15
click at [127, 12] on button "Villa Fiore Incorporacao Imobiliaria SPE LTDA" at bounding box center [138, 8] width 110 height 11
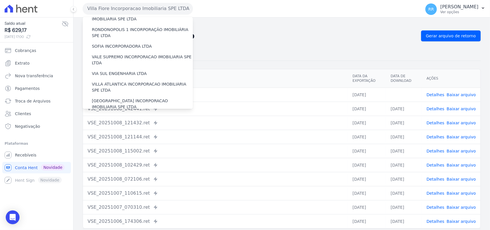
click at [118, 115] on label "VILLA TROPICAL INCORPORAÇÃO IMOBILIÁRIA SPE LTDA" at bounding box center [142, 121] width 101 height 12
click at [0, 0] on input "VILLA TROPICAL INCORPORAÇÃO IMOBILIÁRIA SPE LTDA" at bounding box center [0, 0] width 0 height 0
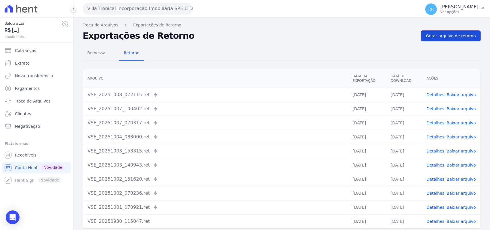
click at [459, 37] on span "Gerar arquivo de retorno" at bounding box center [451, 36] width 50 height 6
drag, startPoint x: 96, startPoint y: 14, endPoint x: 99, endPoint y: 12, distance: 3.3
click at [97, 13] on button "Villa Tropical Incorporação Imobiliária SPE LTDA" at bounding box center [138, 8] width 110 height 11
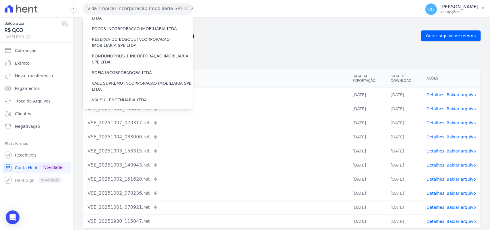
scroll to position [239, 0]
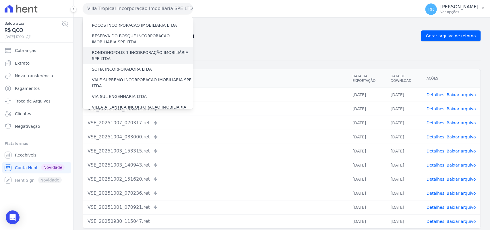
click at [131, 50] on label "RONDONOPOLIS 1 INCORPORAÇÃO IMOBILIÁRIA SPE LTDA" at bounding box center [142, 56] width 101 height 12
click at [0, 0] on input "RONDONOPOLIS 1 INCORPORAÇÃO IMOBILIÁRIA SPE LTDA" at bounding box center [0, 0] width 0 height 0
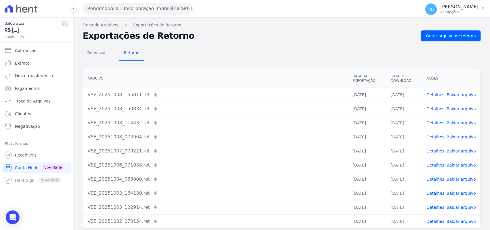
click at [441, 92] on link "Detalhes" at bounding box center [436, 94] width 18 height 5
click at [151, 5] on button "Rondonopolis 1 Incorporação Imobiliária SPE LTDA" at bounding box center [138, 8] width 110 height 11
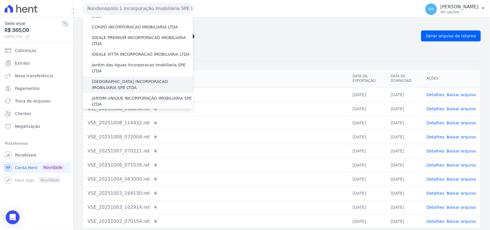
scroll to position [72, 0]
click at [112, 79] on label "[GEOGRAPHIC_DATA] INCORPORACAO IMOBILIARIA SPE LTDA" at bounding box center [142, 85] width 101 height 12
click at [0, 0] on input "[GEOGRAPHIC_DATA] INCORPORACAO IMOBILIARIA SPE LTDA" at bounding box center [0, 0] width 0 height 0
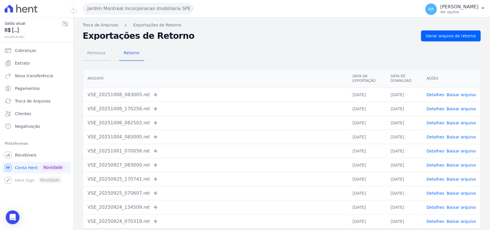
click at [104, 59] on span "Remessa" at bounding box center [96, 52] width 25 height 11
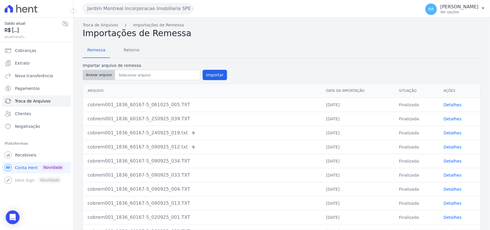
click at [103, 74] on button "Anexar arquivo" at bounding box center [99, 75] width 32 height 10
type input "cobrem001_1836_60167-5_071025_023.TXT"
click at [212, 77] on button "Importar" at bounding box center [215, 75] width 24 height 10
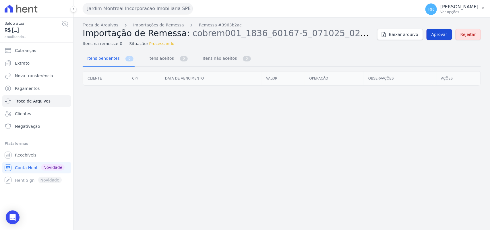
click at [440, 36] on span "Aprovar" at bounding box center [440, 35] width 16 height 6
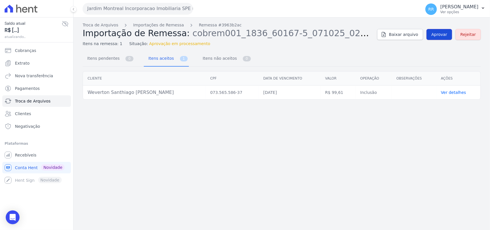
click at [442, 34] on span "Aprovar" at bounding box center [440, 35] width 16 height 6
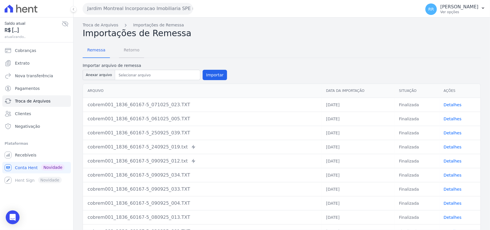
click at [131, 52] on span "Retorno" at bounding box center [131, 49] width 23 height 11
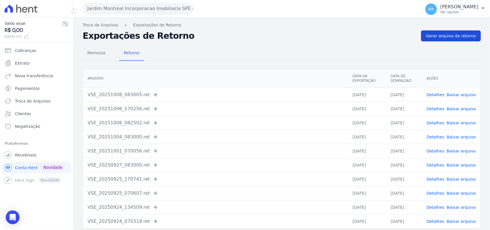
click at [452, 35] on span "Gerar arquivo de retorno" at bounding box center [451, 36] width 50 height 6
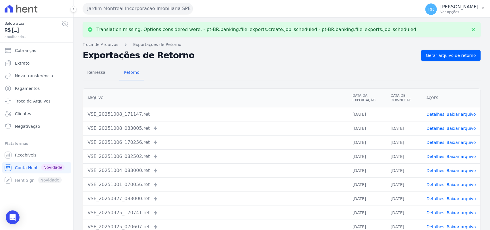
click at [461, 114] on link "Baixar arquivo" at bounding box center [461, 114] width 29 height 5
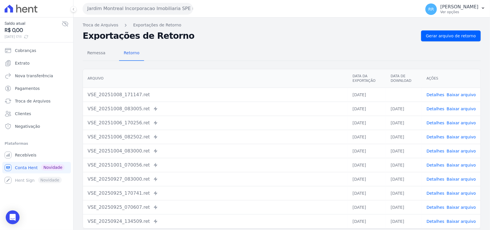
click at [117, 11] on button "Jardim Montreal Incorporacao Imobiliaria SPE LTDA" at bounding box center [138, 8] width 110 height 11
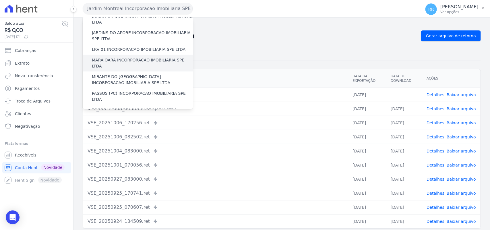
scroll to position [155, 0]
click at [121, 56] on label "MARAJOARA INCORPORACAO IMOBILIARIA SPE LTDA" at bounding box center [142, 62] width 101 height 12
click at [0, 0] on input "MARAJOARA INCORPORACAO IMOBILIARIA SPE LTDA" at bounding box center [0, 0] width 0 height 0
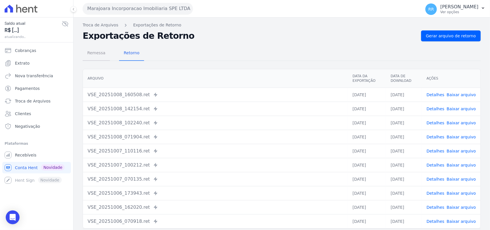
click at [97, 52] on span "Remessa" at bounding box center [96, 52] width 25 height 11
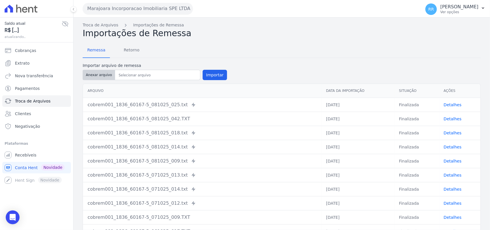
click at [96, 78] on button "Anexar arquivo" at bounding box center [99, 75] width 32 height 10
type input "cobrem001_1836_60167-5_081025_055.TXT"
click at [204, 71] on button "Importar" at bounding box center [215, 75] width 24 height 10
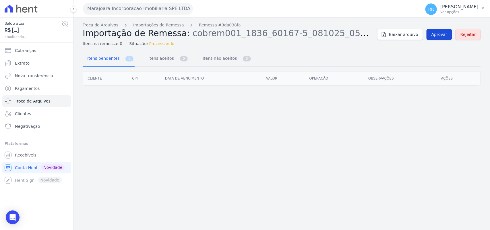
click at [439, 34] on span "Aprovar" at bounding box center [440, 35] width 16 height 6
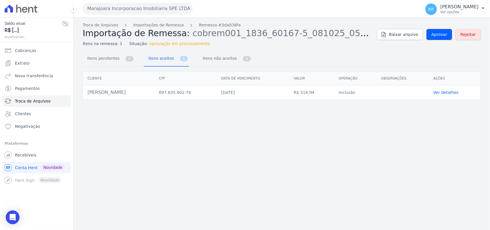
click at [439, 34] on span "Aprovar" at bounding box center [440, 35] width 16 height 6
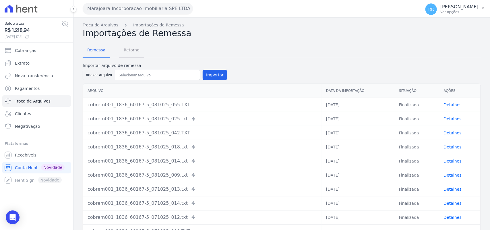
click at [125, 52] on span "Retorno" at bounding box center [131, 49] width 23 height 11
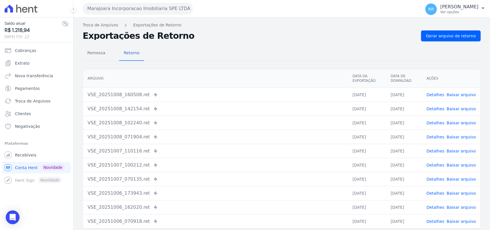
click at [454, 42] on div "Remessa Retorno Arquivo Data da Exportação Data de Download Ações VSE_20251008_…" at bounding box center [282, 145] width 398 height 208
click at [455, 40] on link "Gerar arquivo de retorno" at bounding box center [451, 35] width 60 height 11
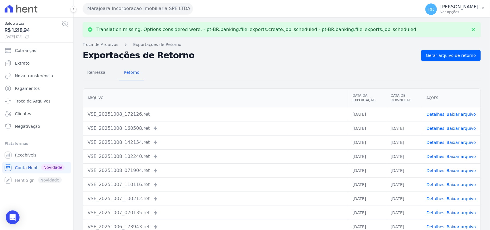
click at [460, 115] on link "Baixar arquivo" at bounding box center [461, 114] width 29 height 5
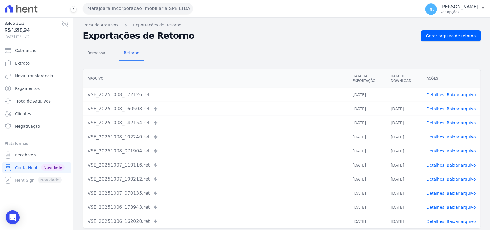
click at [451, 22] on div "Translation missing. Options considered were: - pt-BR.banking.file_exports.crea…" at bounding box center [282, 136] width 417 height 236
click at [445, 35] on span "Gerar arquivo de retorno" at bounding box center [451, 36] width 50 height 6
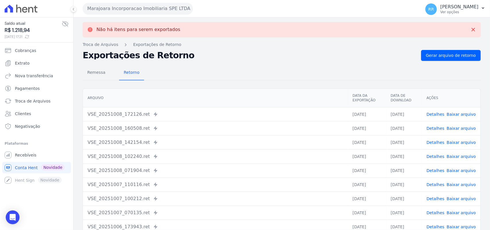
click at [433, 113] on link "Detalhes" at bounding box center [436, 114] width 18 height 5
click at [256, 54] on h2 "Exportações de Retorno" at bounding box center [250, 55] width 334 height 8
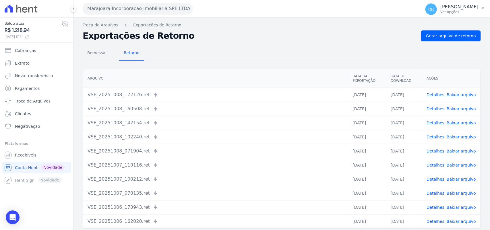
click at [339, 36] on h2 "Exportações de Retorno" at bounding box center [250, 36] width 334 height 8
click at [92, 52] on span "Remessa" at bounding box center [96, 52] width 25 height 11
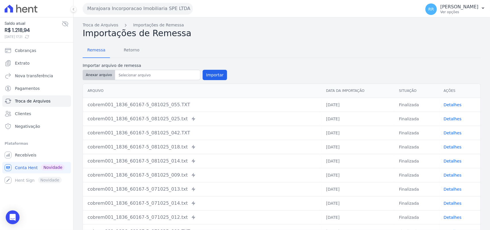
click at [96, 72] on button "Anexar arquivo" at bounding box center [99, 75] width 32 height 10
type input "cobrem001_1836_60167-5_081025_055.TXT"
click at [203, 72] on button "Importar" at bounding box center [215, 75] width 24 height 10
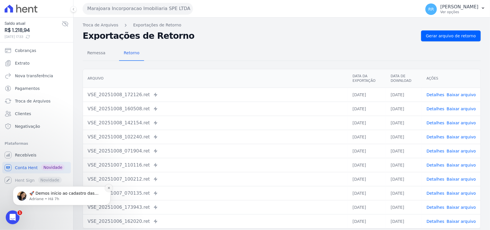
click at [111, 190] on button "Dismiss notification" at bounding box center [108, 187] width 7 height 7
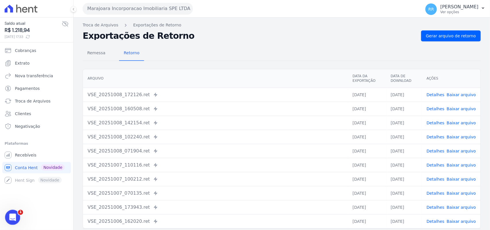
click at [22, 216] on div "Saldo atual R$ 1.218,94 08/10/2025, 17:33 Cobranças Extrato Nova transferência …" at bounding box center [36, 115] width 73 height 230
click at [19, 215] on html at bounding box center [12, 217] width 14 height 14
click at [16, 215] on icon "Abrir mensagem da Intercom" at bounding box center [11, 216] width 9 height 9
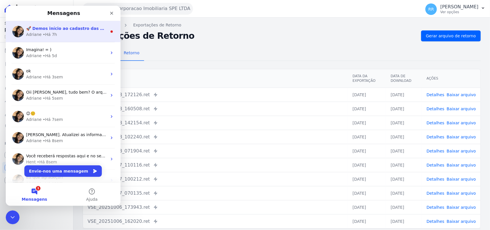
click at [65, 32] on div "Adriane • Há 7h" at bounding box center [66, 35] width 81 height 6
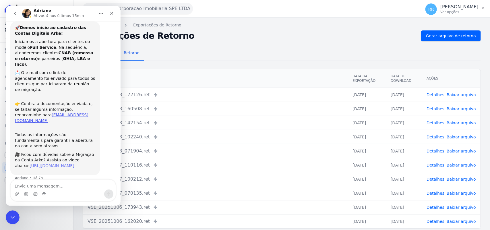
scroll to position [14, 0]
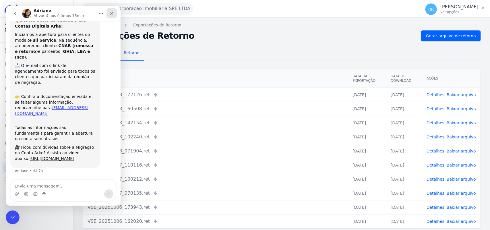
click at [111, 16] on div "Fechar" at bounding box center [112, 13] width 10 height 10
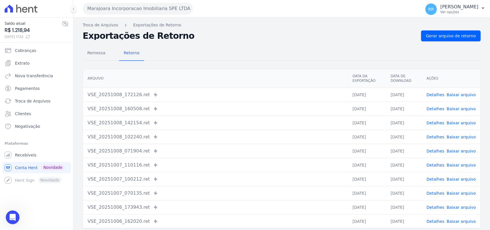
drag, startPoint x: 206, startPoint y: 35, endPoint x: 177, endPoint y: 30, distance: 29.5
click at [206, 35] on h2 "Exportações de Retorno" at bounding box center [250, 36] width 334 height 8
click at [91, 49] on span "Remessa" at bounding box center [96, 52] width 25 height 11
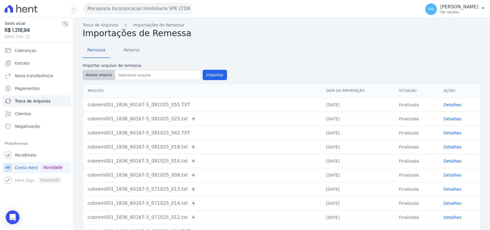
click at [109, 76] on button "Anexar arquivo" at bounding box center [99, 75] width 32 height 10
type input "cobrem001_1836_60167-5_081025_055.TXT"
click at [210, 68] on div "Importar arquivo de remessa Anexar arquivo Importar" at bounding box center [155, 72] width 144 height 19
click at [210, 73] on button "Importar" at bounding box center [215, 75] width 24 height 10
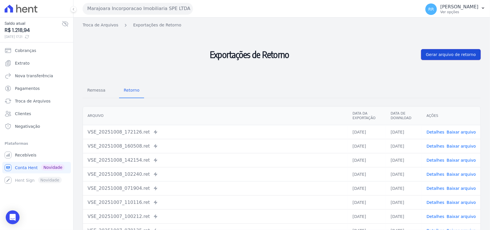
click at [437, 59] on link "Gerar arquivo de retorno" at bounding box center [451, 54] width 60 height 11
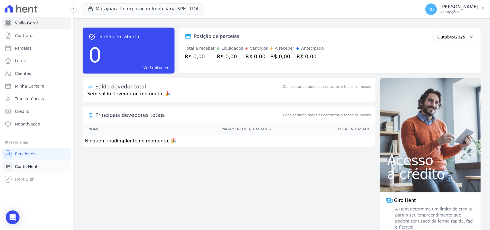
click at [24, 167] on span "Conta Hent" at bounding box center [26, 167] width 23 height 6
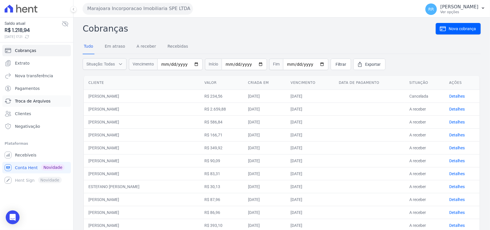
click at [36, 96] on link "Troca de Arquivos" at bounding box center [36, 100] width 69 height 11
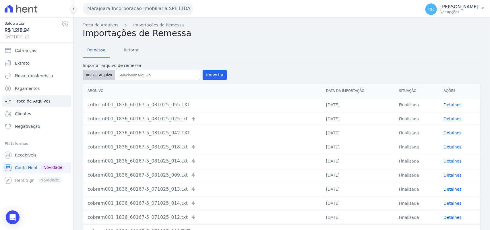
click at [88, 73] on button "Anexar arquivo" at bounding box center [99, 75] width 32 height 10
type input "cobrem001_1836_60167-5_081025_055.TXT"
click at [220, 72] on button "Importar" at bounding box center [215, 75] width 24 height 10
click at [131, 54] on span "Retorno" at bounding box center [131, 49] width 23 height 11
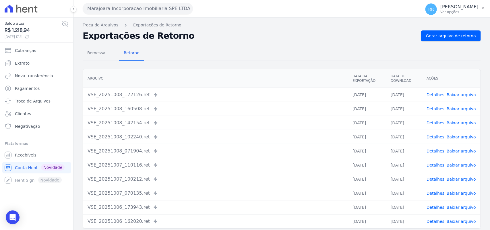
click at [437, 94] on link "Detalhes" at bounding box center [436, 94] width 18 height 5
click at [268, 71] on th "Arquivo" at bounding box center [215, 78] width 265 height 19
click at [100, 51] on span "Remessa" at bounding box center [96, 52] width 25 height 11
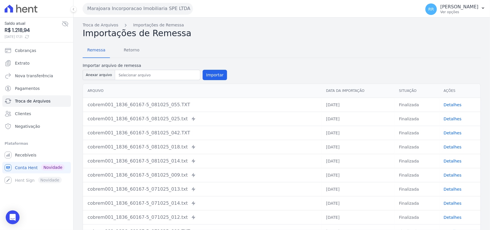
click at [211, 40] on div "Remessa Retorno Importar arquivo de remessa Anexar arquivo Importar [GEOGRAPHIC…" at bounding box center [282, 148] width 398 height 221
click at [232, 34] on h2 "Importações de Remessa" at bounding box center [282, 33] width 398 height 10
click at [244, 43] on div "Remessa Retorno" at bounding box center [282, 50] width 398 height 15
click at [198, 36] on h2 "Importações de Remessa" at bounding box center [282, 33] width 398 height 10
click at [221, 38] on h2 "Importações de Remessa" at bounding box center [282, 33] width 398 height 10
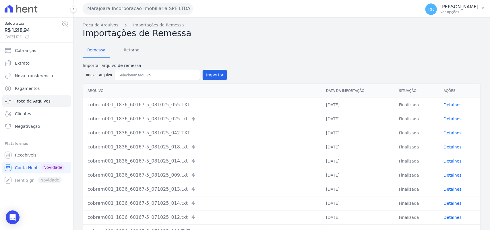
click at [221, 38] on h2 "Importações de Remessa" at bounding box center [282, 33] width 398 height 10
click at [261, 55] on div "Remessa Retorno" at bounding box center [282, 50] width 398 height 15
click at [246, 87] on th "Arquivo" at bounding box center [202, 91] width 239 height 14
click at [253, 67] on form "Importar arquivo de remessa Anexar arquivo Importar" at bounding box center [282, 72] width 398 height 19
click at [98, 48] on span "Remessa" at bounding box center [96, 49] width 25 height 11
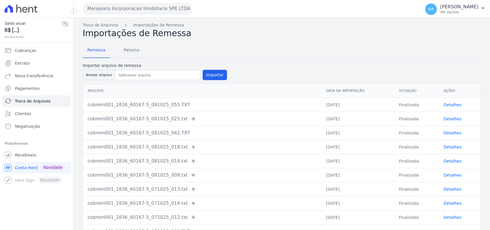
click at [96, 68] on label "Importar arquivo de remessa" at bounding box center [155, 66] width 144 height 6
click at [96, 76] on button "Anexar arquivo" at bounding box center [99, 75] width 32 height 10
type input "cobrem001_1836_60167-5_081025_055.TXT"
click at [257, 23] on nav "Troca de Arquivos Importações de Remessa" at bounding box center [282, 25] width 398 height 6
click at [207, 73] on button "Importar" at bounding box center [215, 75] width 24 height 10
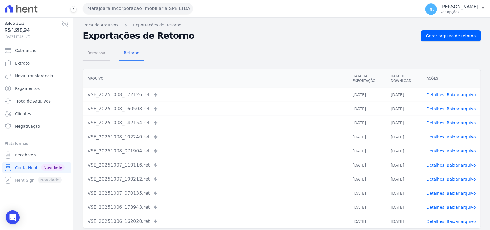
click at [96, 51] on span "Remessa" at bounding box center [96, 52] width 25 height 11
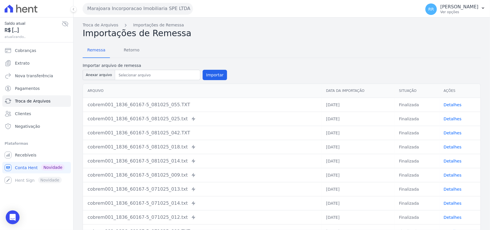
click at [104, 80] on div "Importar arquivo de remessa Anexar arquivo Importar" at bounding box center [155, 72] width 144 height 19
click at [103, 77] on button "Anexar arquivo" at bounding box center [99, 75] width 32 height 10
type input "cobrem001_1836_60167-5_081025_056.TXT"
click at [206, 75] on button "Importar" at bounding box center [215, 75] width 24 height 10
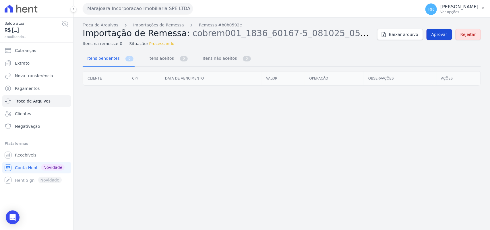
click at [442, 35] on span "Aprovar" at bounding box center [440, 35] width 16 height 6
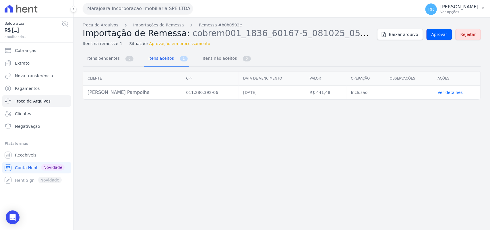
click at [442, 35] on span "Aprovar" at bounding box center [440, 35] width 16 height 6
click at [447, 34] on span "Aprovar" at bounding box center [440, 35] width 16 height 6
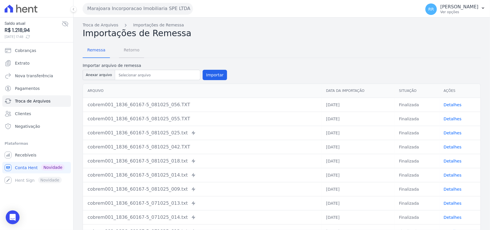
click at [133, 50] on span "Retorno" at bounding box center [131, 49] width 23 height 11
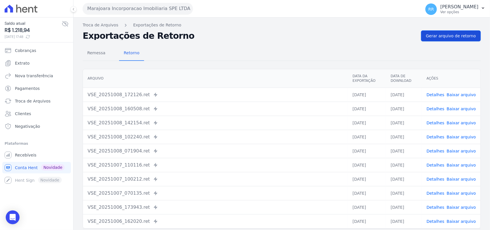
drag, startPoint x: 471, startPoint y: 43, endPoint x: 468, endPoint y: 38, distance: 5.9
click at [470, 43] on div "Remessa Retorno [GEOGRAPHIC_DATA] Data da Exportação Data de Download Ações VSE…" at bounding box center [282, 145] width 398 height 208
click at [468, 38] on span "Gerar arquivo de retorno" at bounding box center [451, 36] width 50 height 6
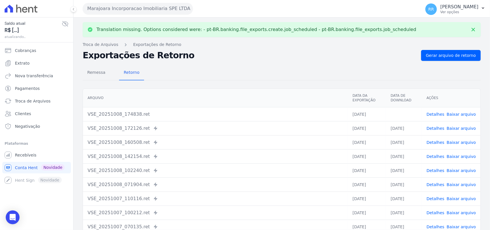
click at [458, 115] on link "Baixar arquivo" at bounding box center [461, 114] width 29 height 5
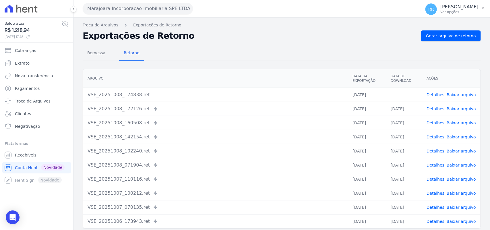
drag, startPoint x: 252, startPoint y: 35, endPoint x: 250, endPoint y: 50, distance: 15.3
click at [252, 35] on h2 "Exportações de Retorno" at bounding box center [250, 36] width 334 height 8
click at [248, 50] on div "Remessa Retorno" at bounding box center [282, 53] width 398 height 15
click at [213, 64] on div "Remessa Retorno [GEOGRAPHIC_DATA] Data da Exportação Data de Download Ações VSE…" at bounding box center [282, 145] width 398 height 208
click at [177, 44] on div "Remessa Retorno [GEOGRAPHIC_DATA] Data da Exportação Data de Download Ações VSE…" at bounding box center [282, 145] width 398 height 208
